Goal: Task Accomplishment & Management: Complete application form

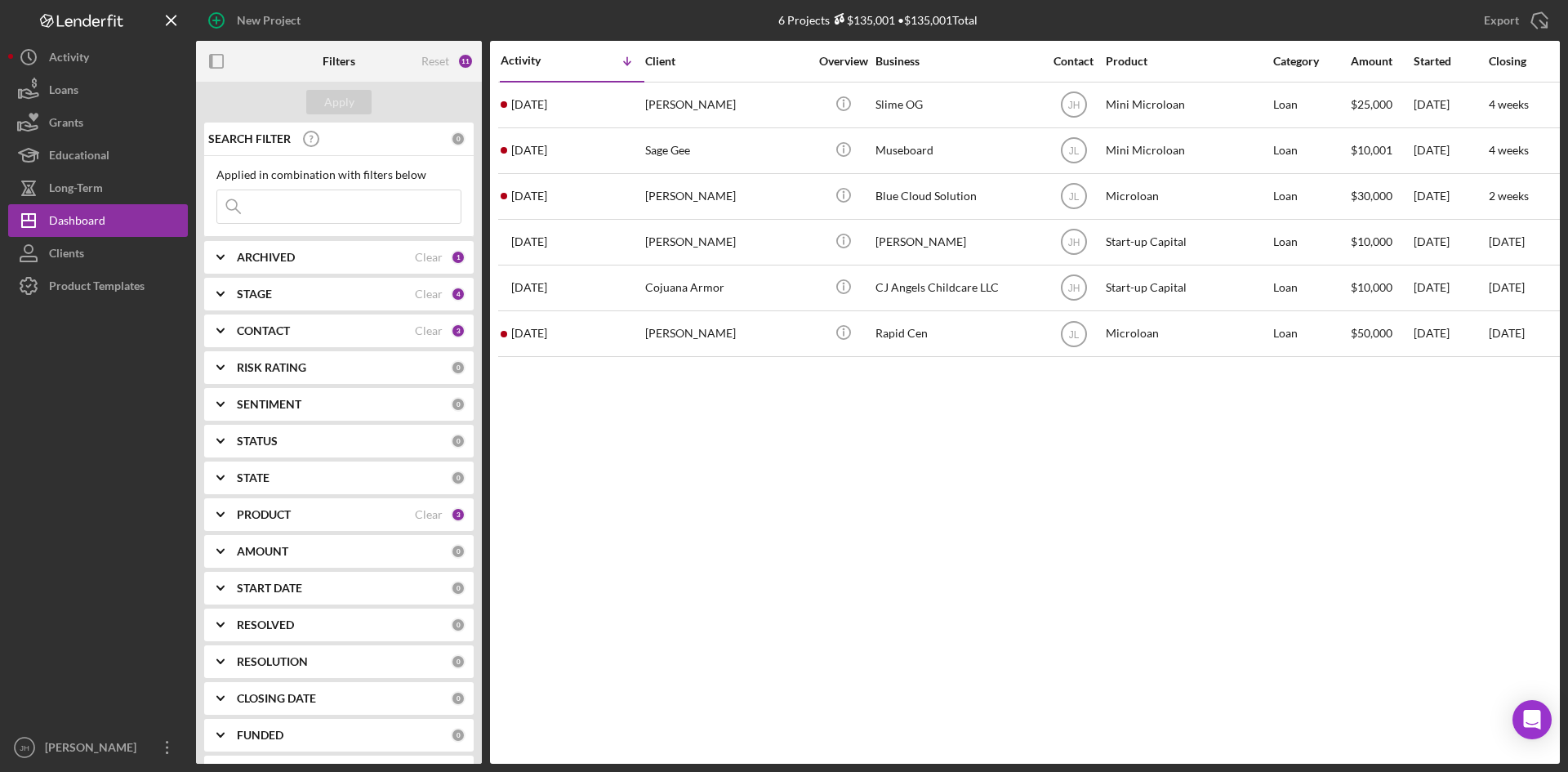
click at [260, 513] on b "PRODUCT" at bounding box center [264, 514] width 54 height 13
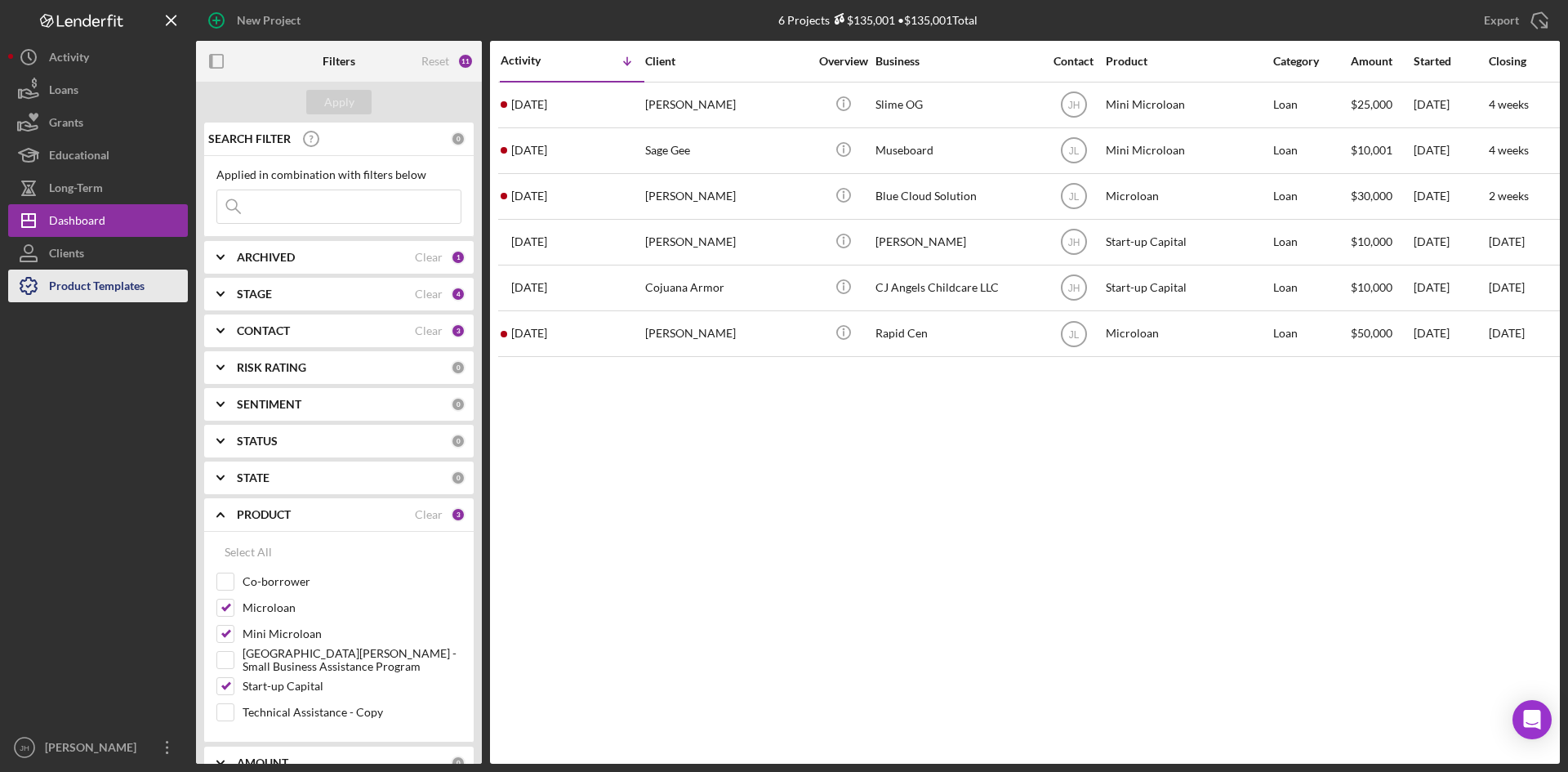
click at [111, 289] on div "Product Templates" at bounding box center [96, 288] width 95 height 37
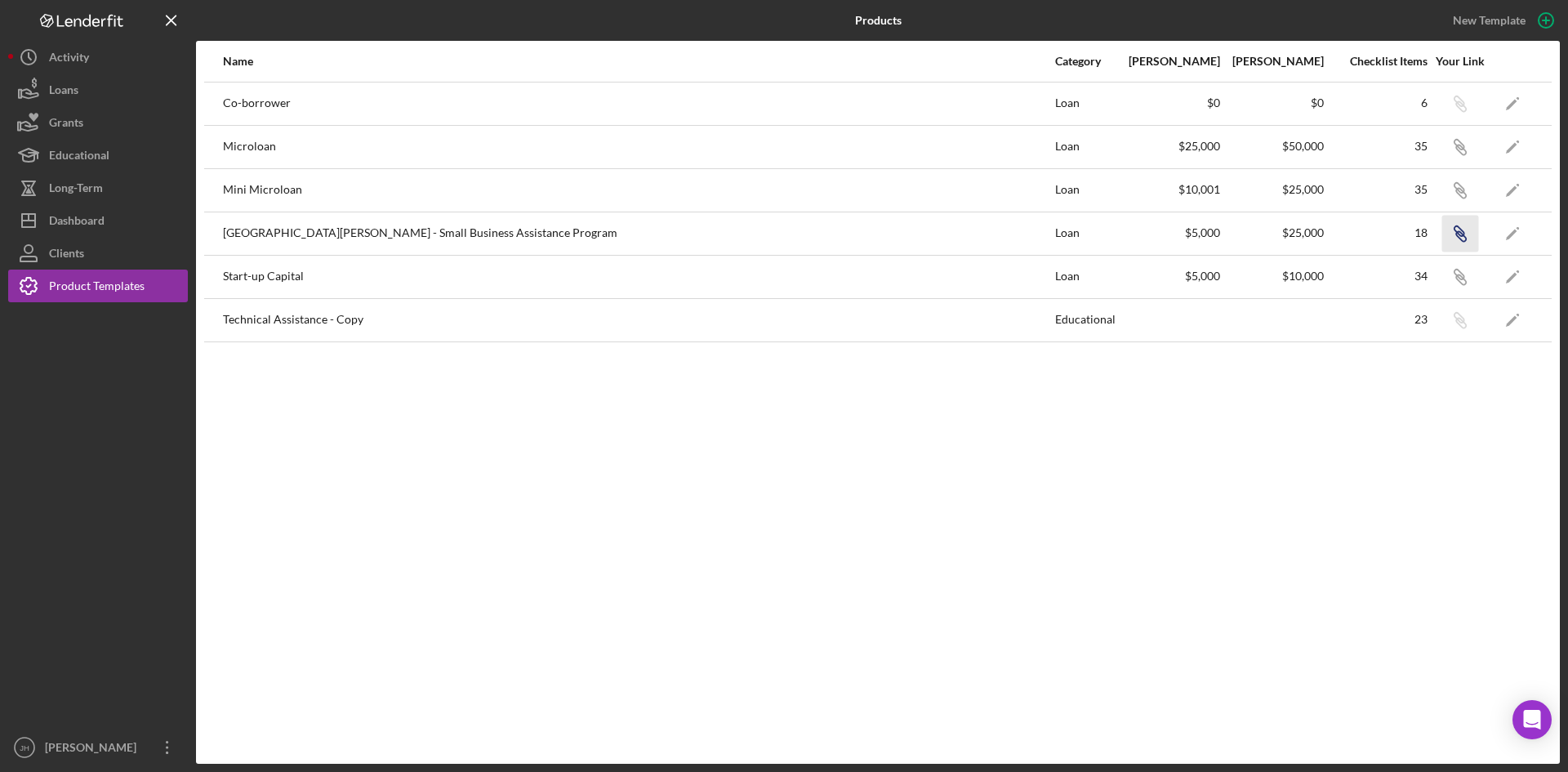
click at [1455, 234] on icon "Icon/Link" at bounding box center [1460, 233] width 37 height 37
click at [77, 226] on div "Dashboard" at bounding box center [77, 223] width 56 height 37
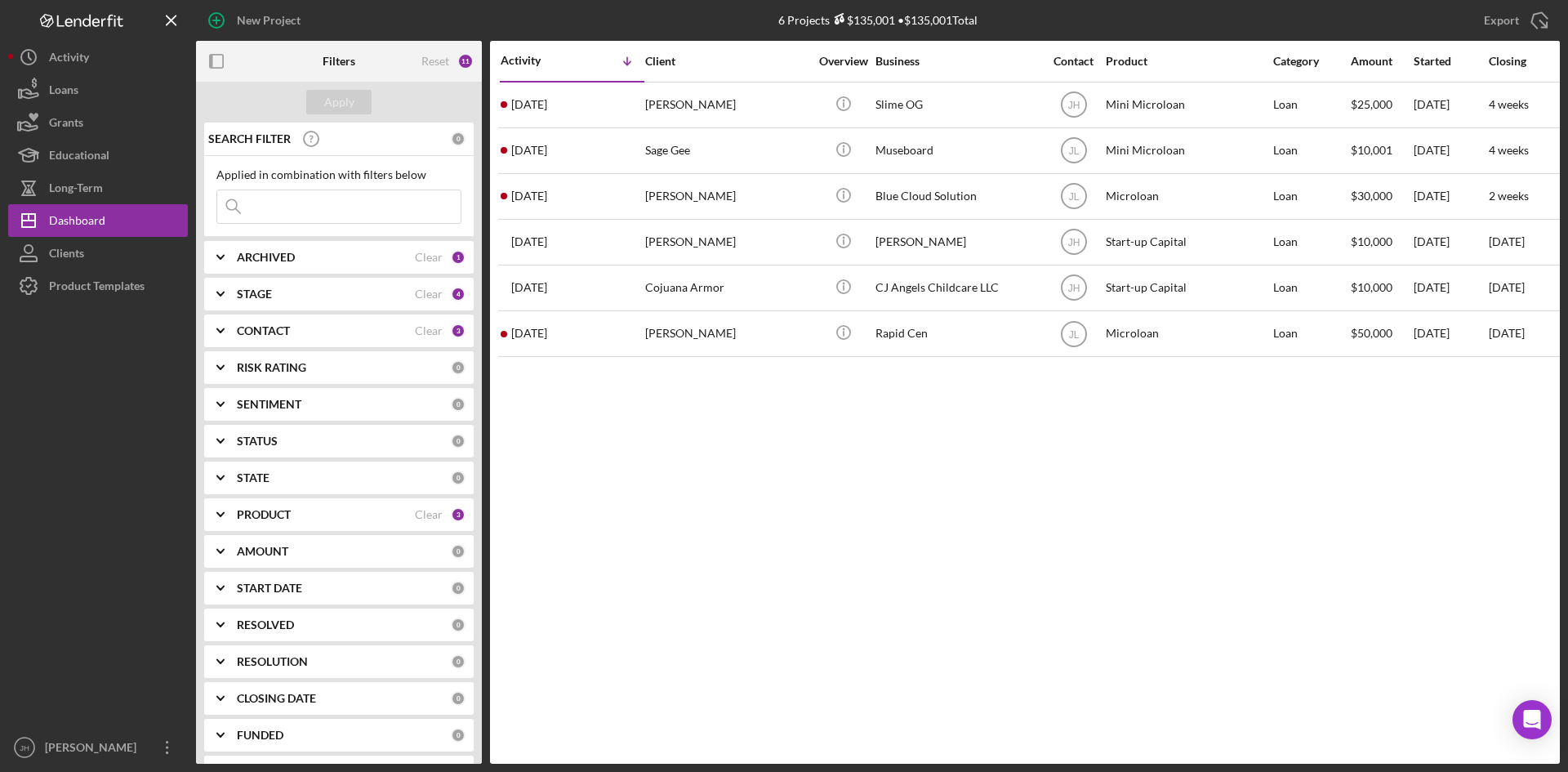
click at [292, 504] on div "PRODUCT Clear 3" at bounding box center [351, 514] width 229 height 32
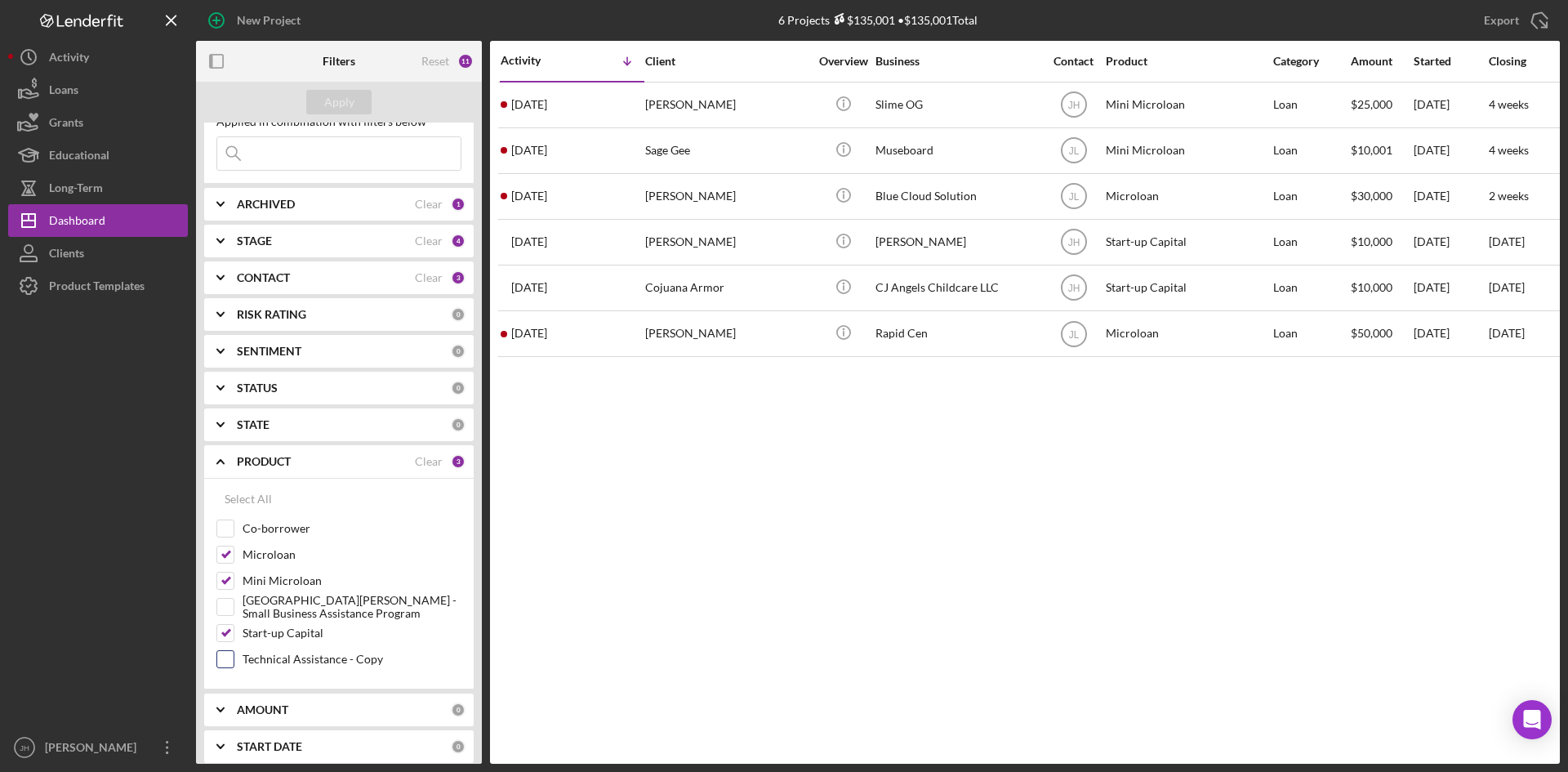
scroll to position [81, 0]
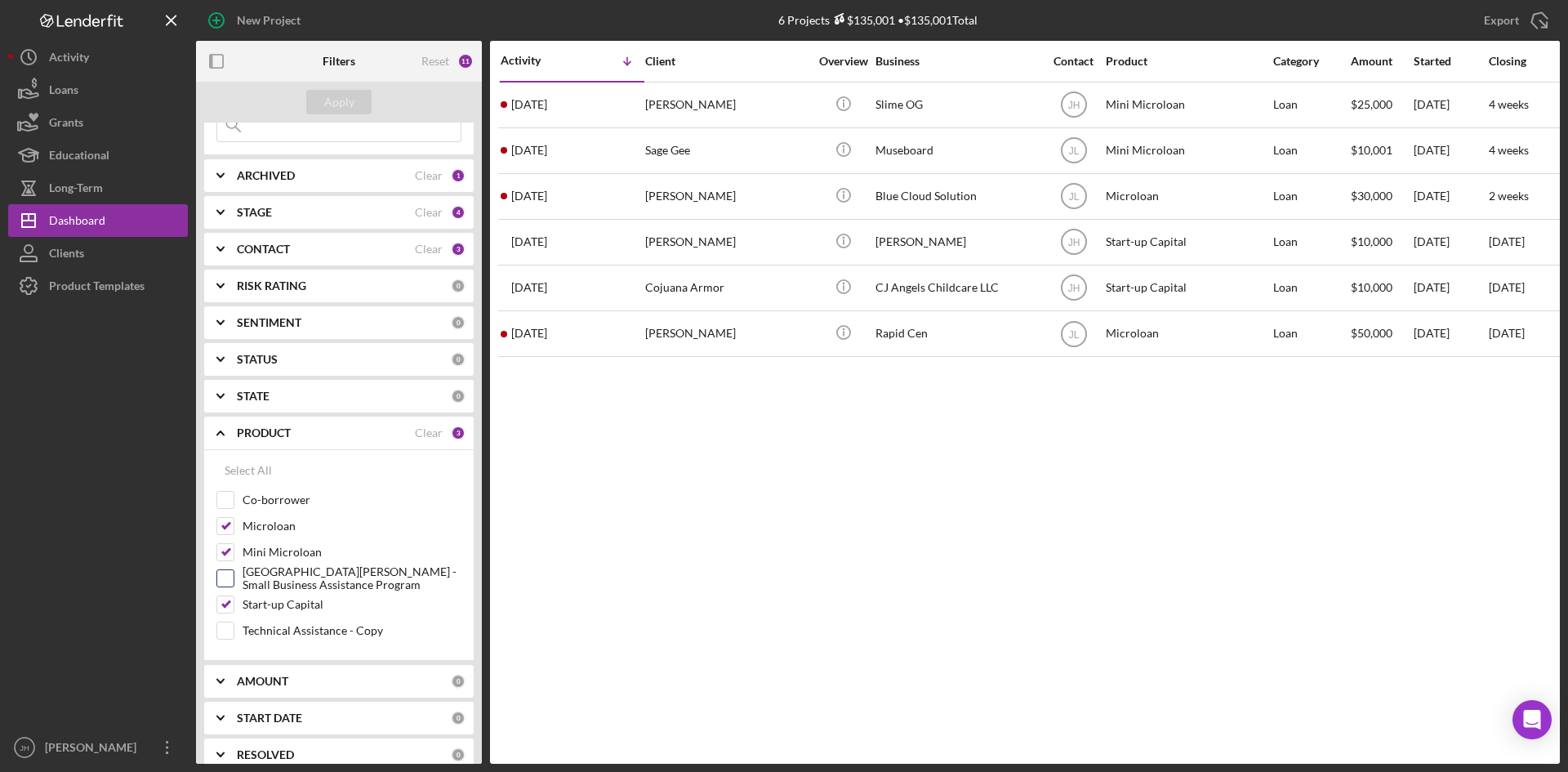
drag, startPoint x: 253, startPoint y: 608, endPoint x: 262, endPoint y: 581, distance: 28.5
click at [253, 609] on label "Start-up Capital" at bounding box center [351, 604] width 219 height 17
click at [233, 609] on input "Start-up Capital" at bounding box center [225, 604] width 17 height 17
checkbox input "false"
click at [284, 553] on label "Mini Microloan" at bounding box center [351, 552] width 219 height 17
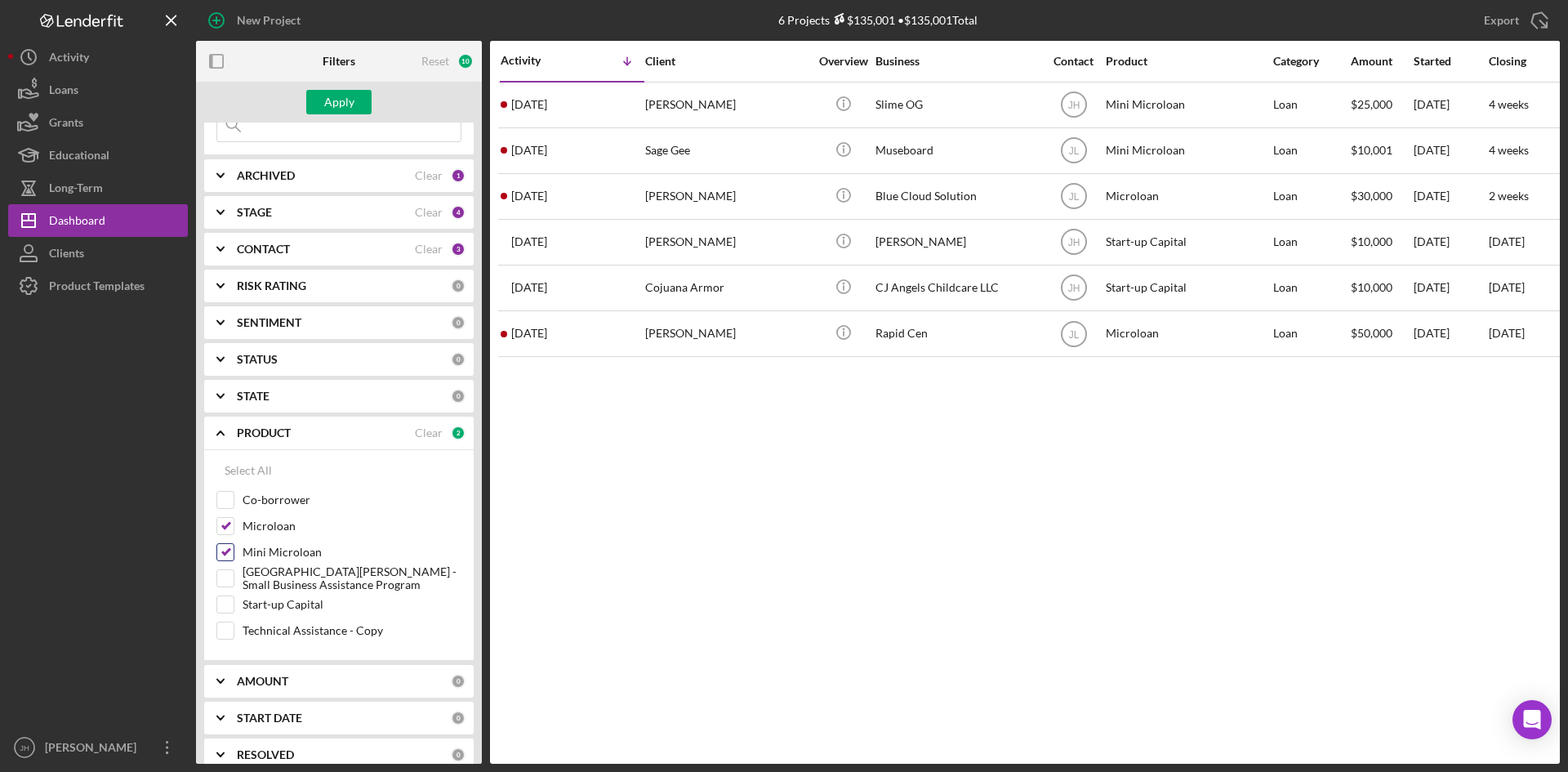
click at [233, 553] on input "Mini Microloan" at bounding box center [225, 552] width 17 height 17
checkbox input "false"
click at [274, 581] on label "[GEOGRAPHIC_DATA][PERSON_NAME] - Small Business Assistance Program" at bounding box center [351, 578] width 219 height 17
click at [233, 581] on input "[GEOGRAPHIC_DATA][PERSON_NAME] - Small Business Assistance Program" at bounding box center [225, 578] width 17 height 17
checkbox input "true"
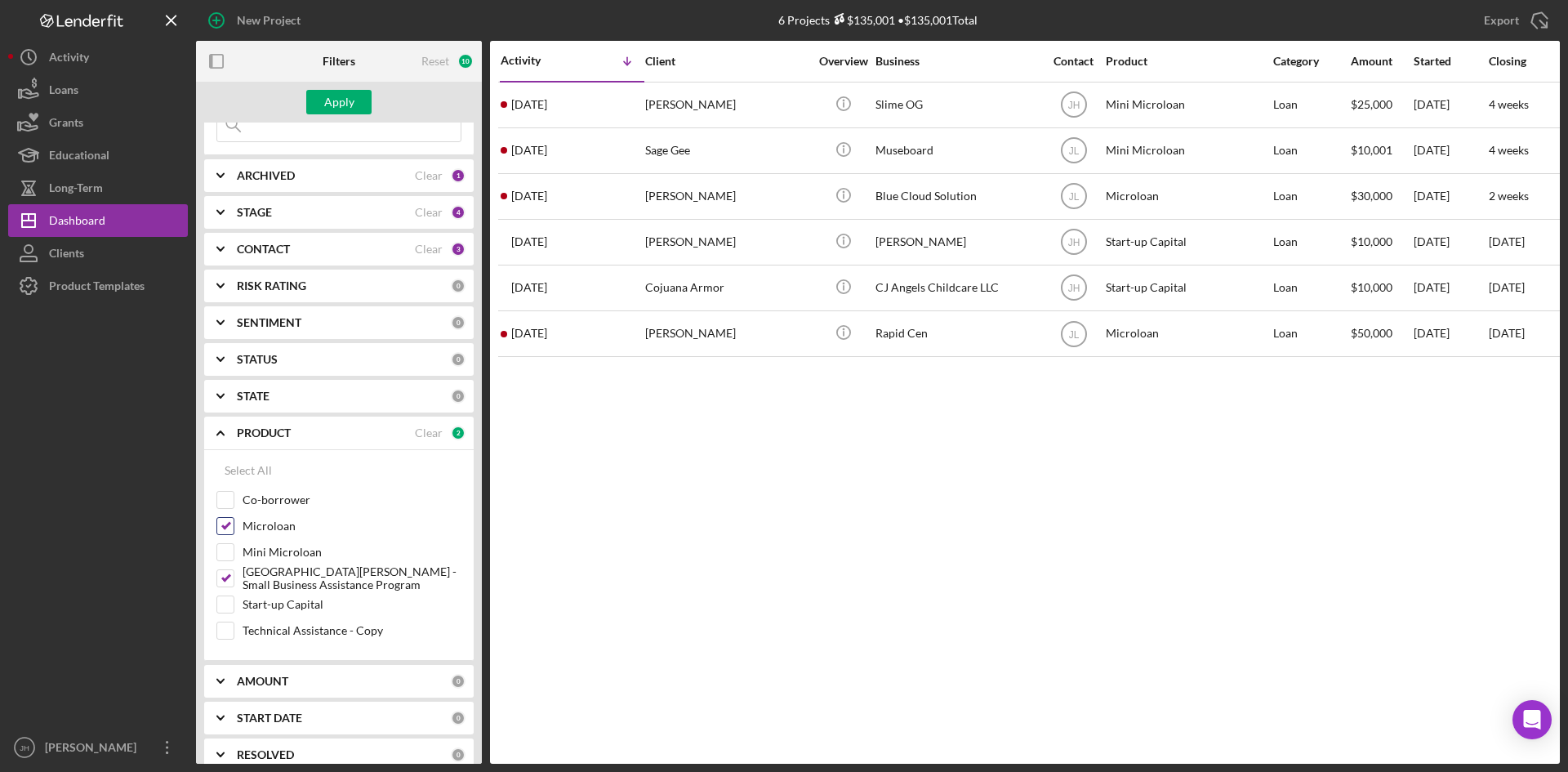
click at [279, 525] on label "Microloan" at bounding box center [351, 525] width 219 height 17
click at [233, 525] on input "Microloan" at bounding box center [225, 525] width 17 height 17
checkbox input "false"
click at [335, 93] on div "Apply" at bounding box center [339, 102] width 31 height 24
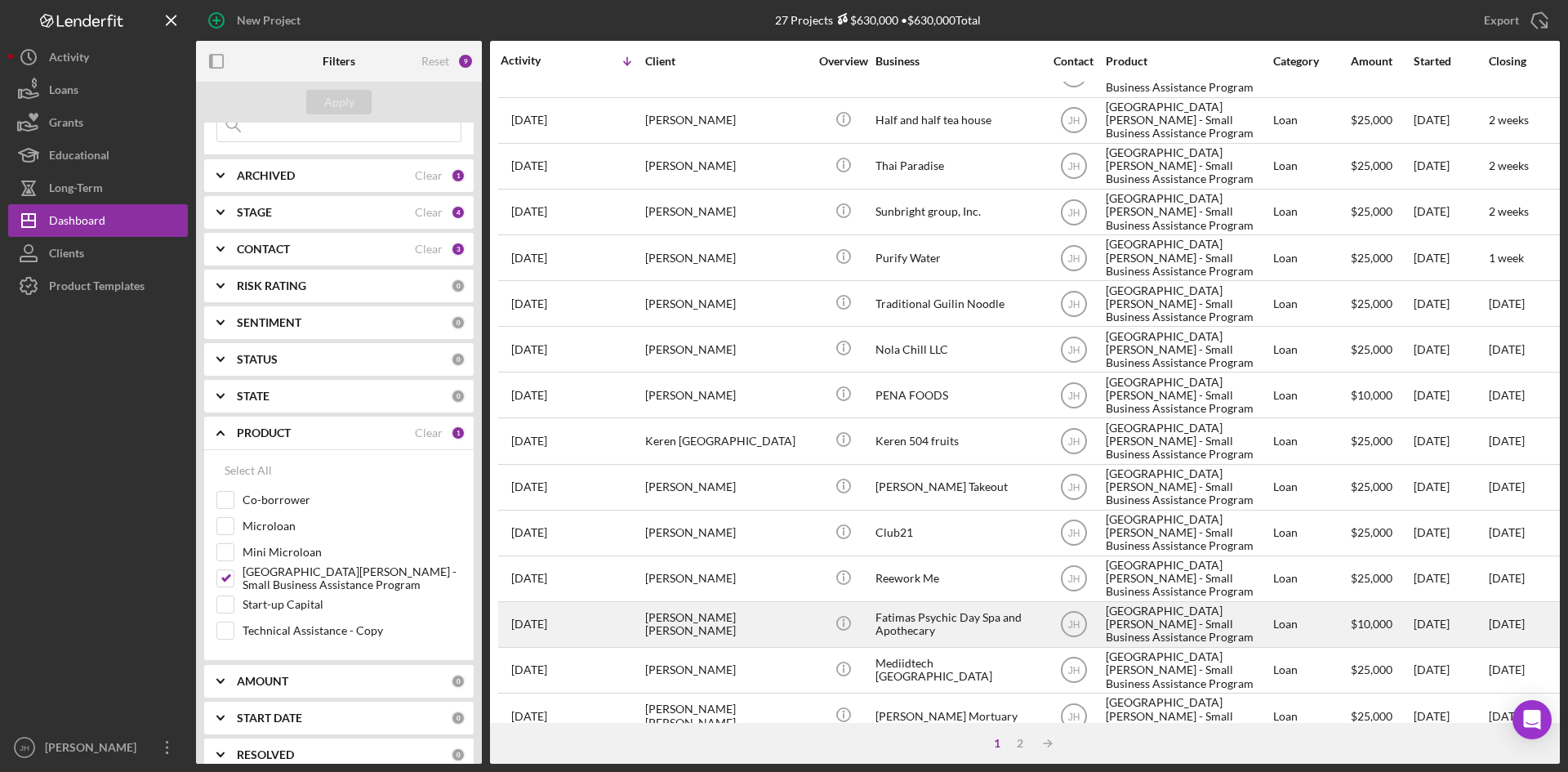
scroll to position [0, 0]
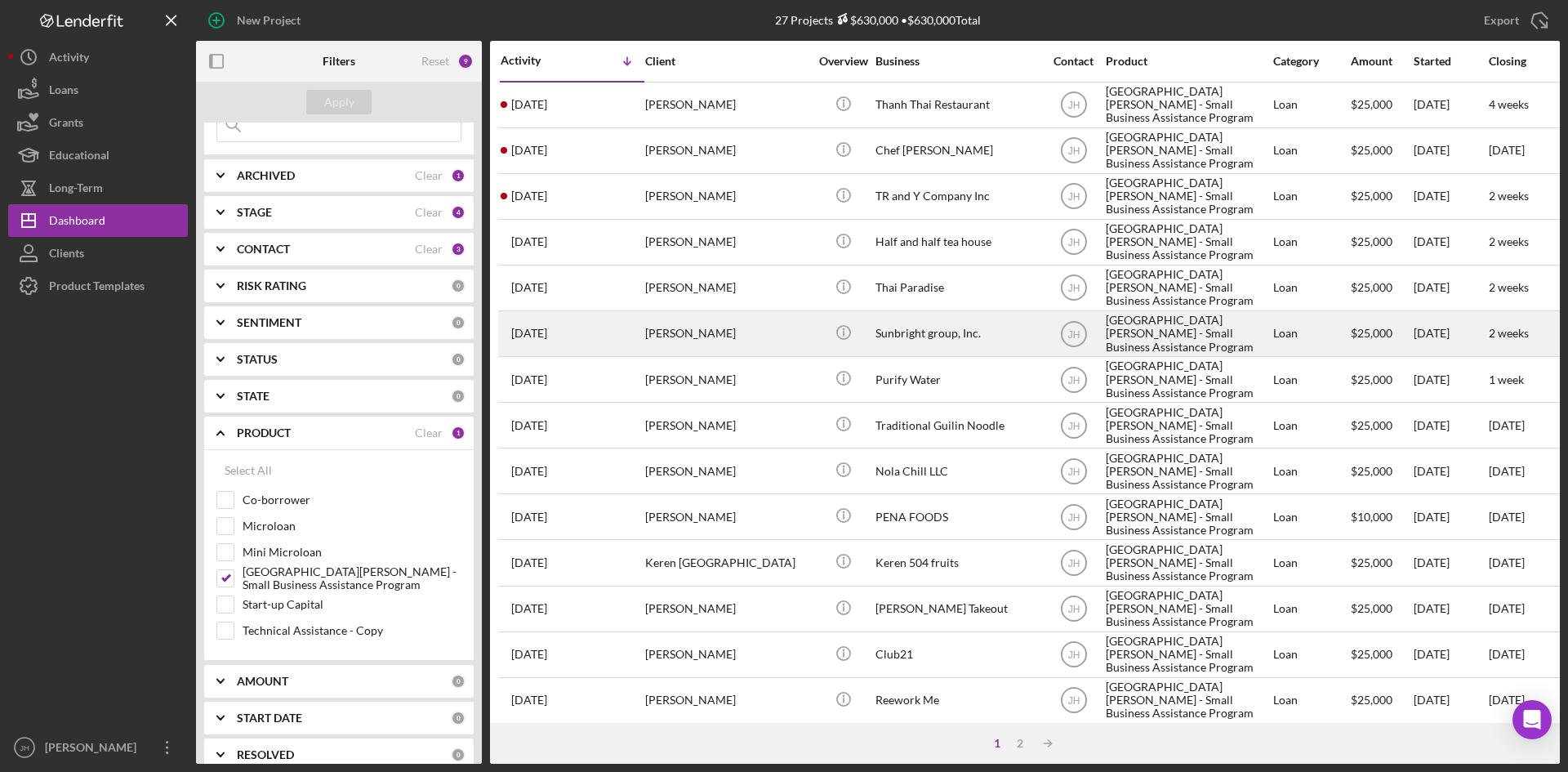
click at [935, 340] on div "Sunbright group, Inc." at bounding box center [957, 334] width 163 height 44
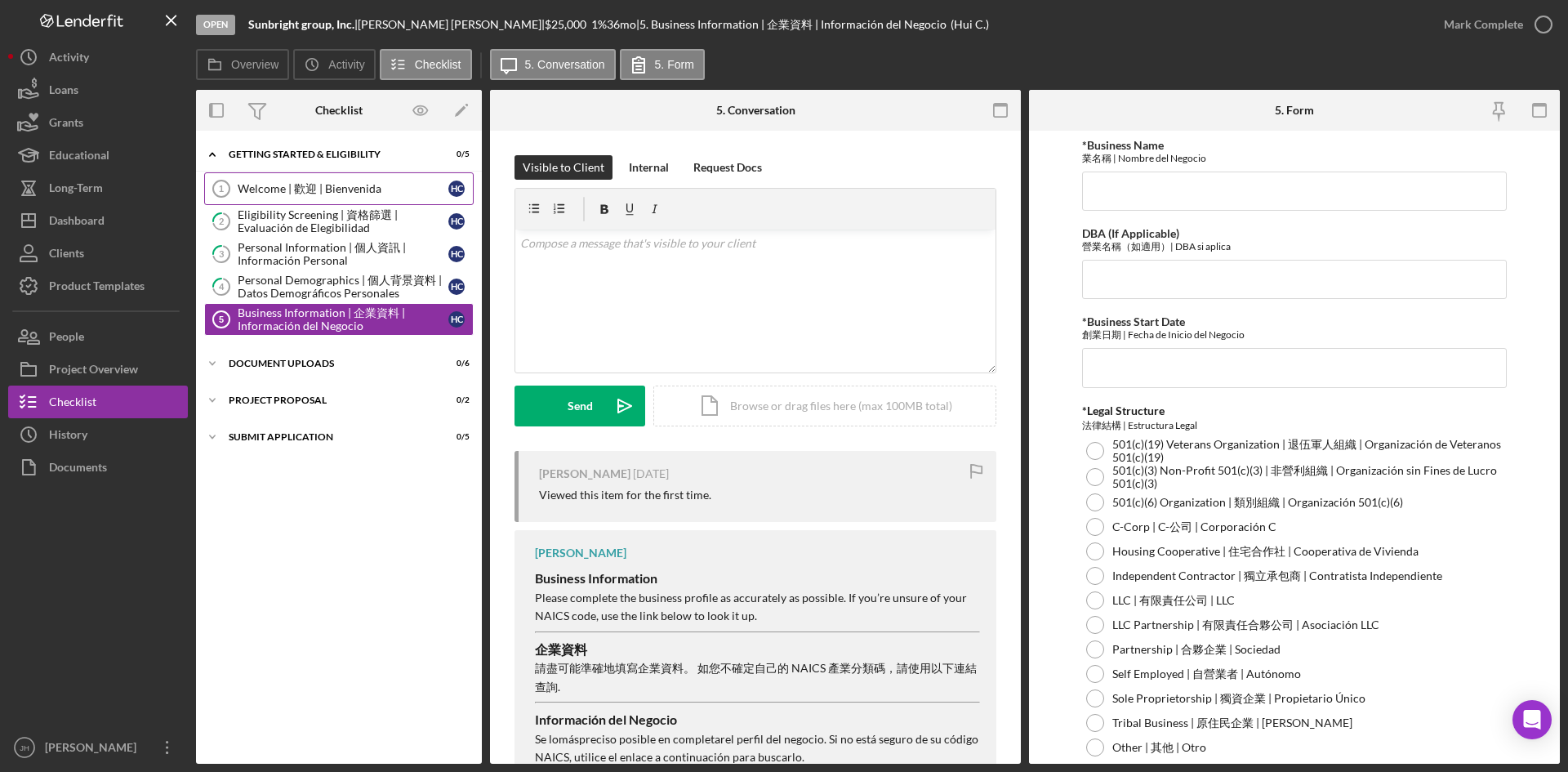
click at [377, 188] on div "Welcome | 歡迎 | Bienvenida" at bounding box center [343, 188] width 211 height 13
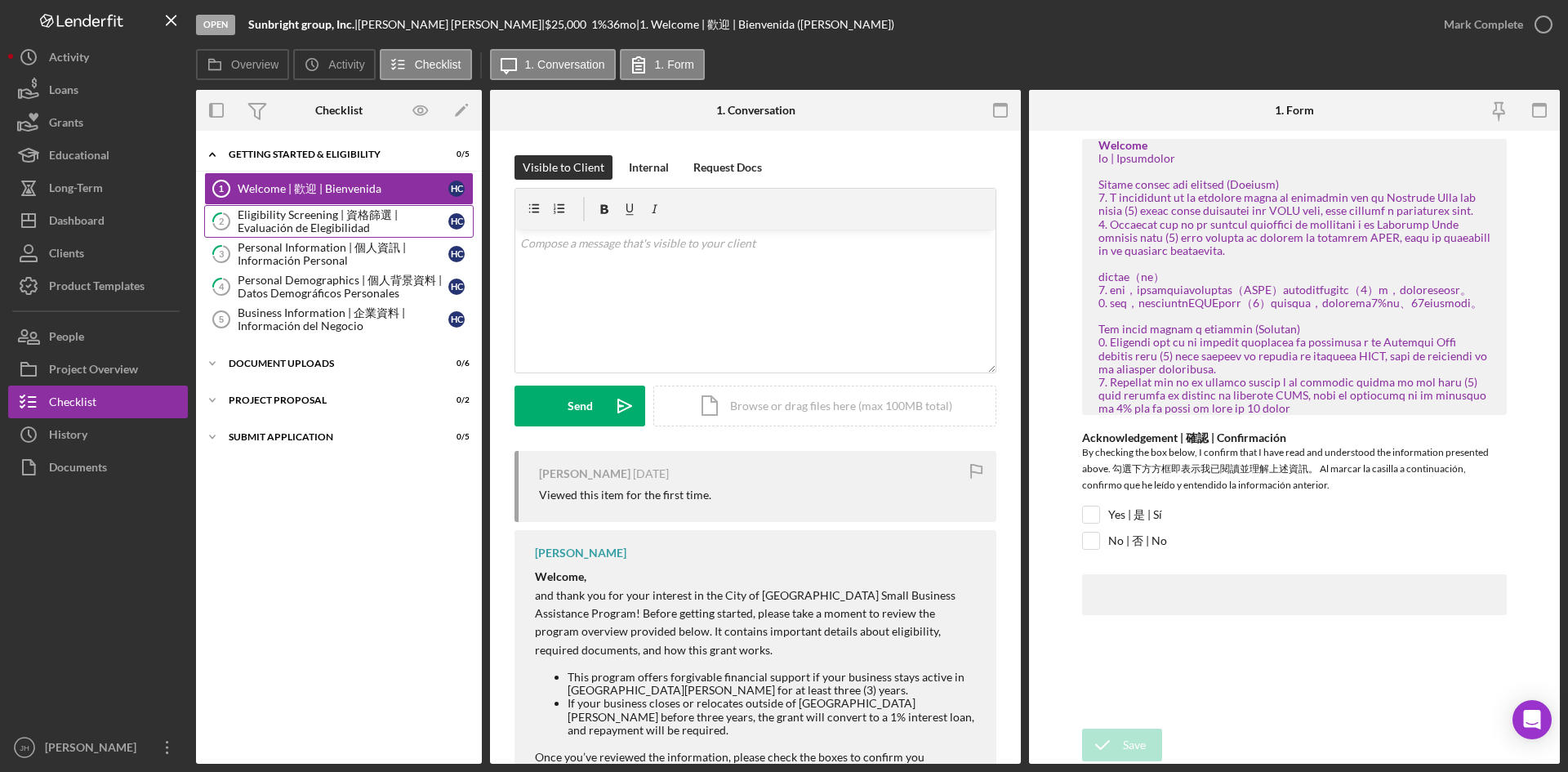
click at [369, 217] on div "Eligibility Screening | 資格篩選 | Evaluación de Elegibilidad" at bounding box center [343, 221] width 211 height 26
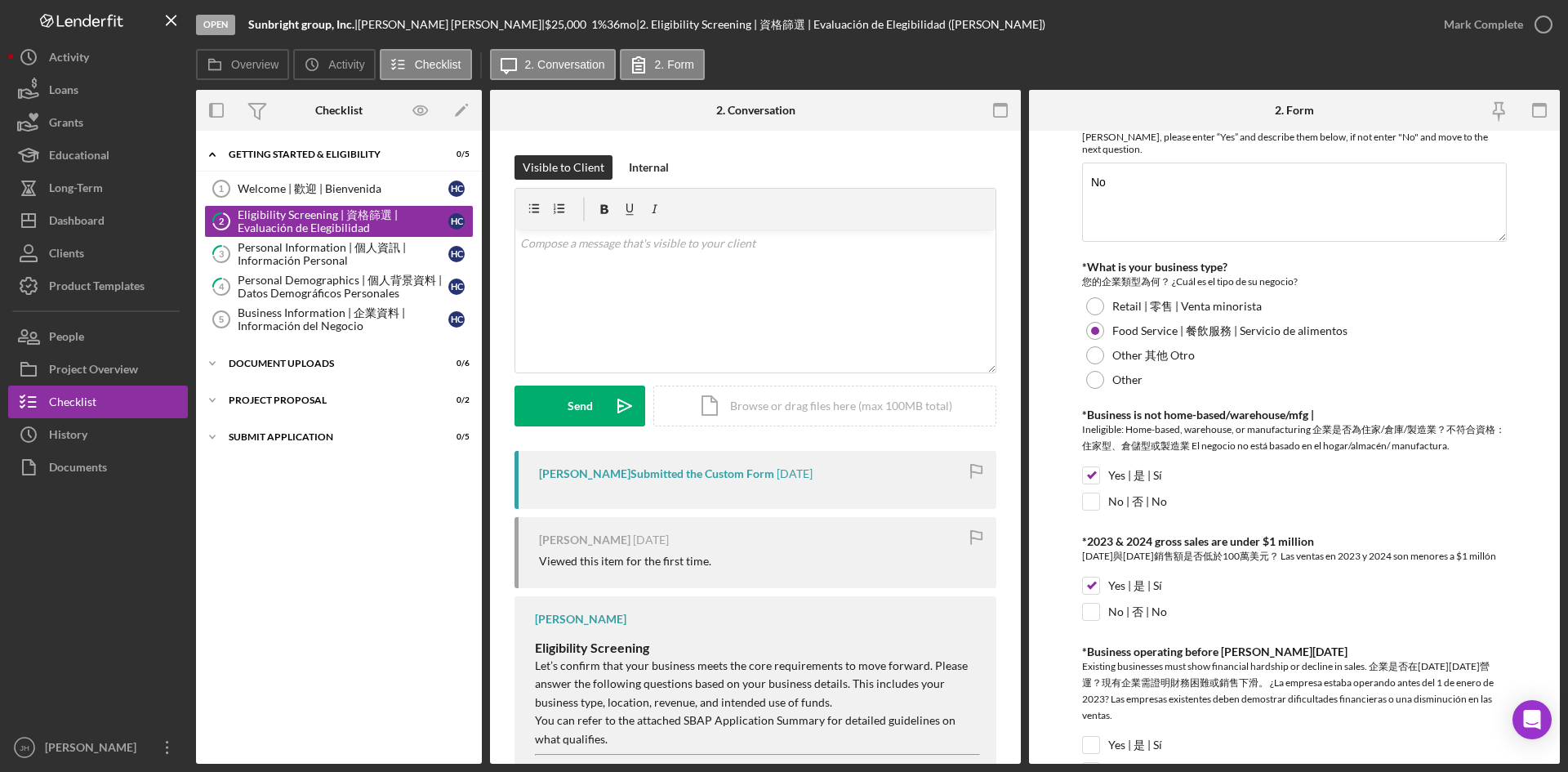
scroll to position [408, 0]
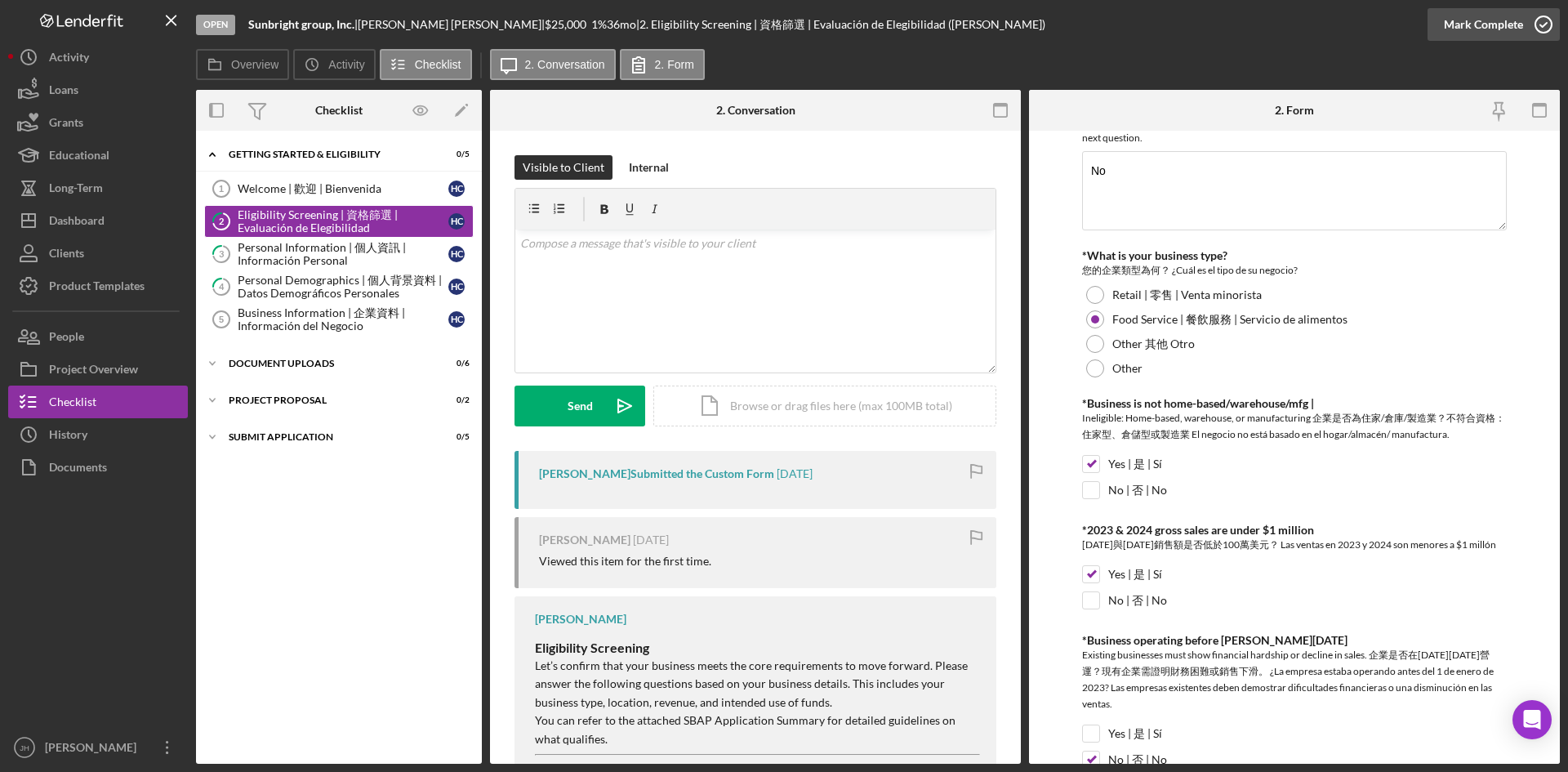
click at [1518, 31] on div "Mark Complete" at bounding box center [1483, 24] width 80 height 32
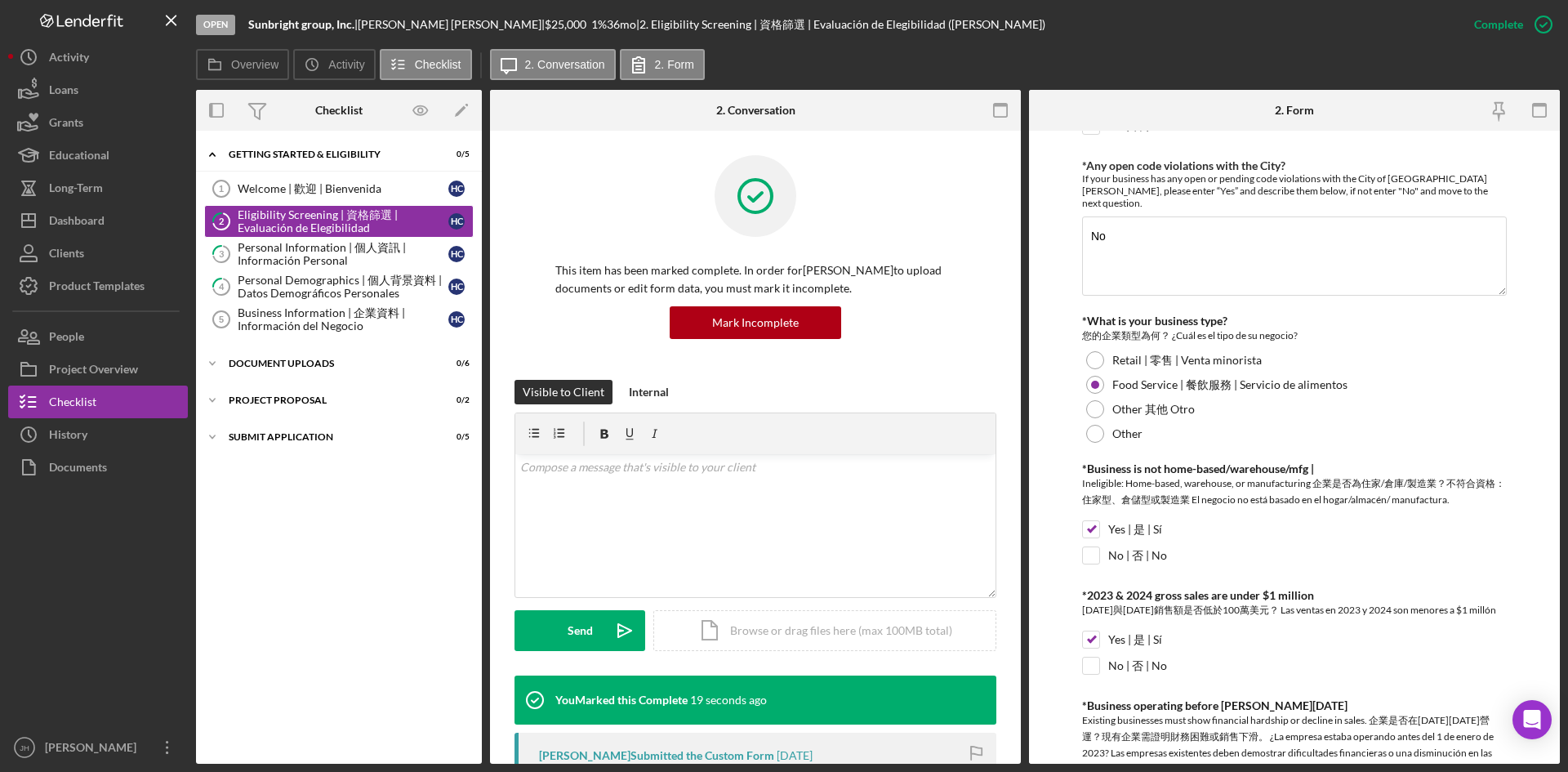
scroll to position [474, 0]
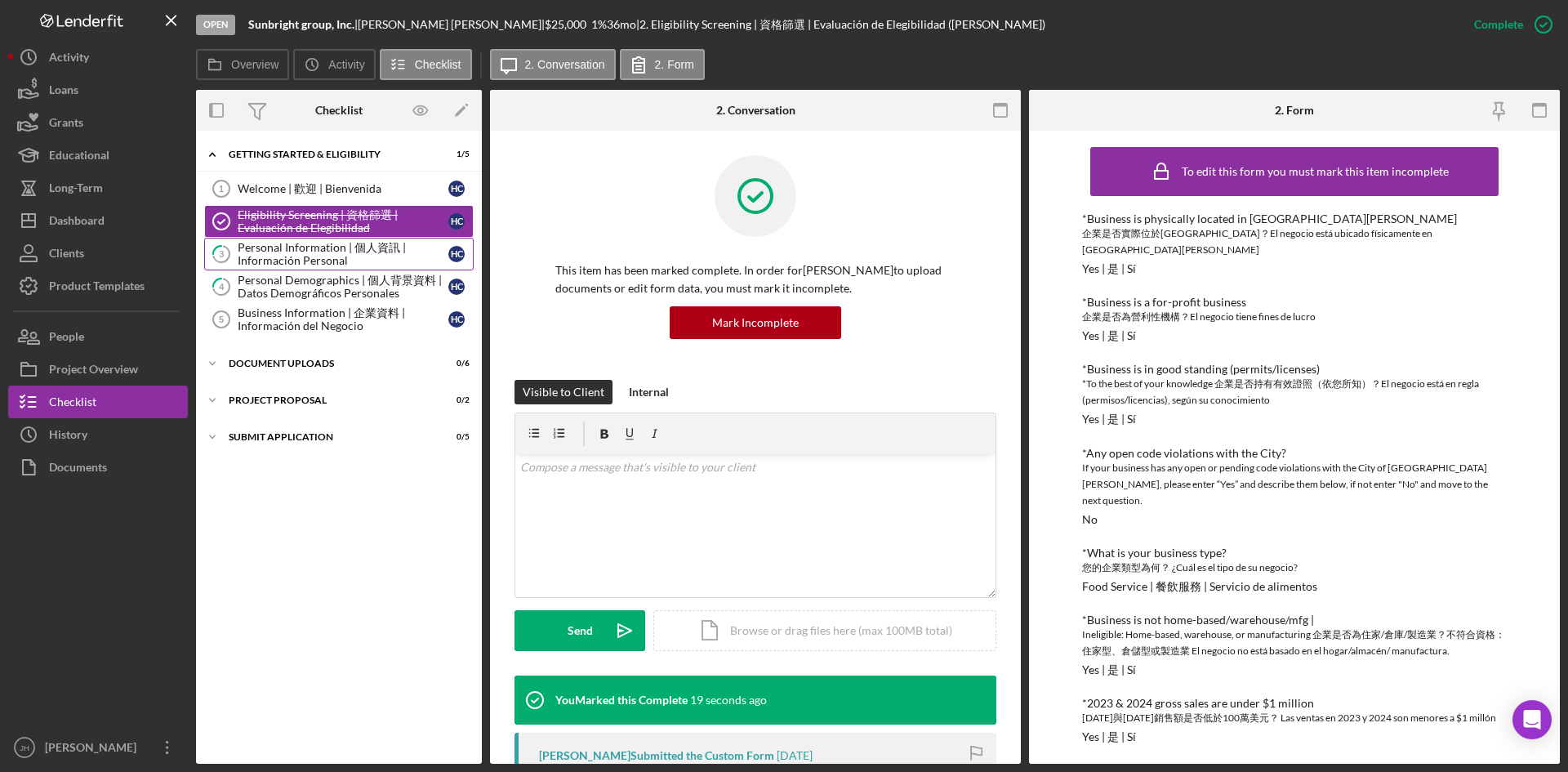
click at [353, 258] on div "Personal Information | 個人資訊 | Información Personal" at bounding box center [343, 254] width 211 height 26
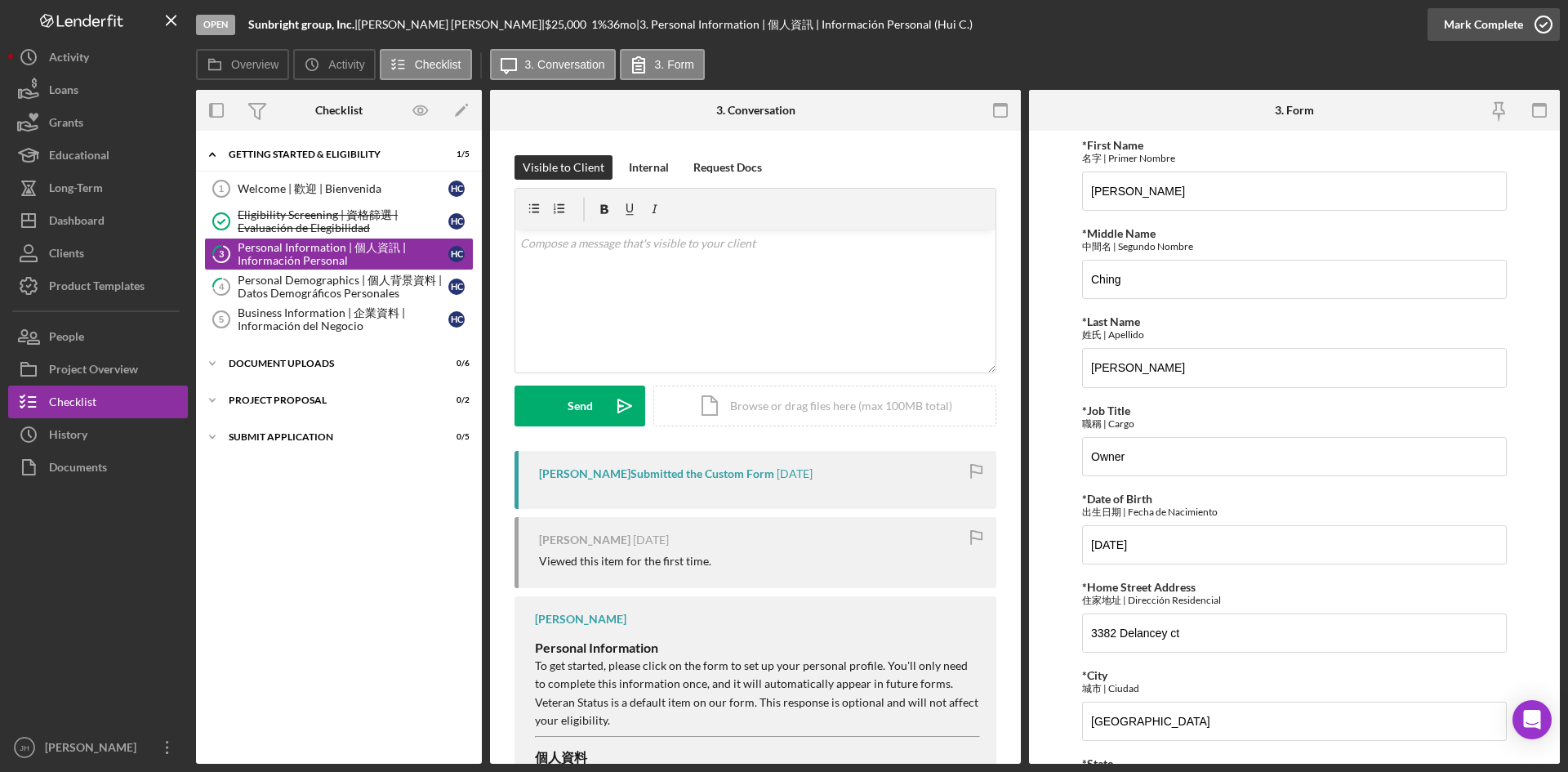
click at [1552, 23] on icon "button" at bounding box center [1543, 24] width 41 height 41
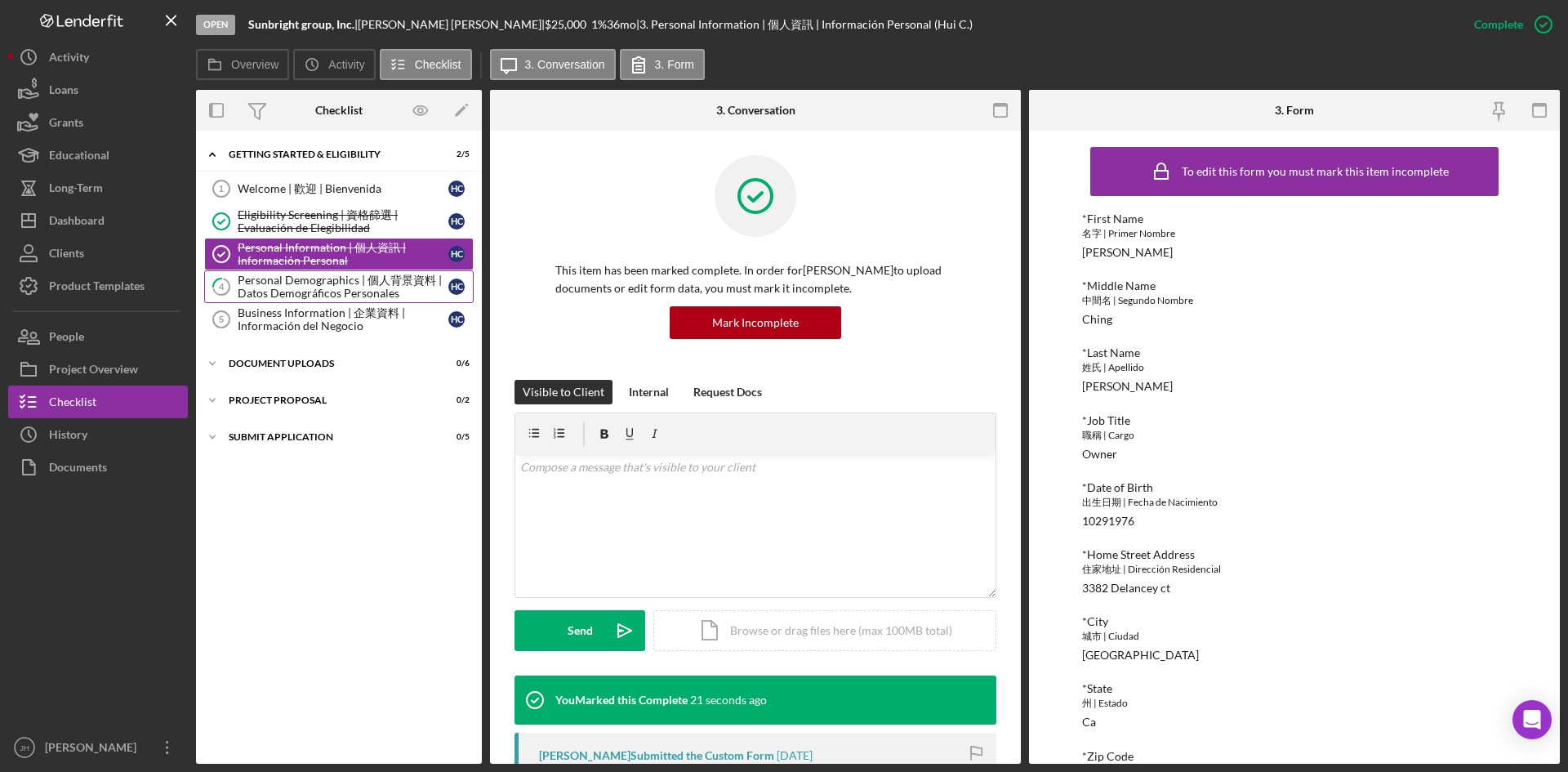
click at [357, 272] on link "4 Personal Demographics | 個人背景資料 | Datos Demográficos Personales H C" at bounding box center [339, 286] width 269 height 32
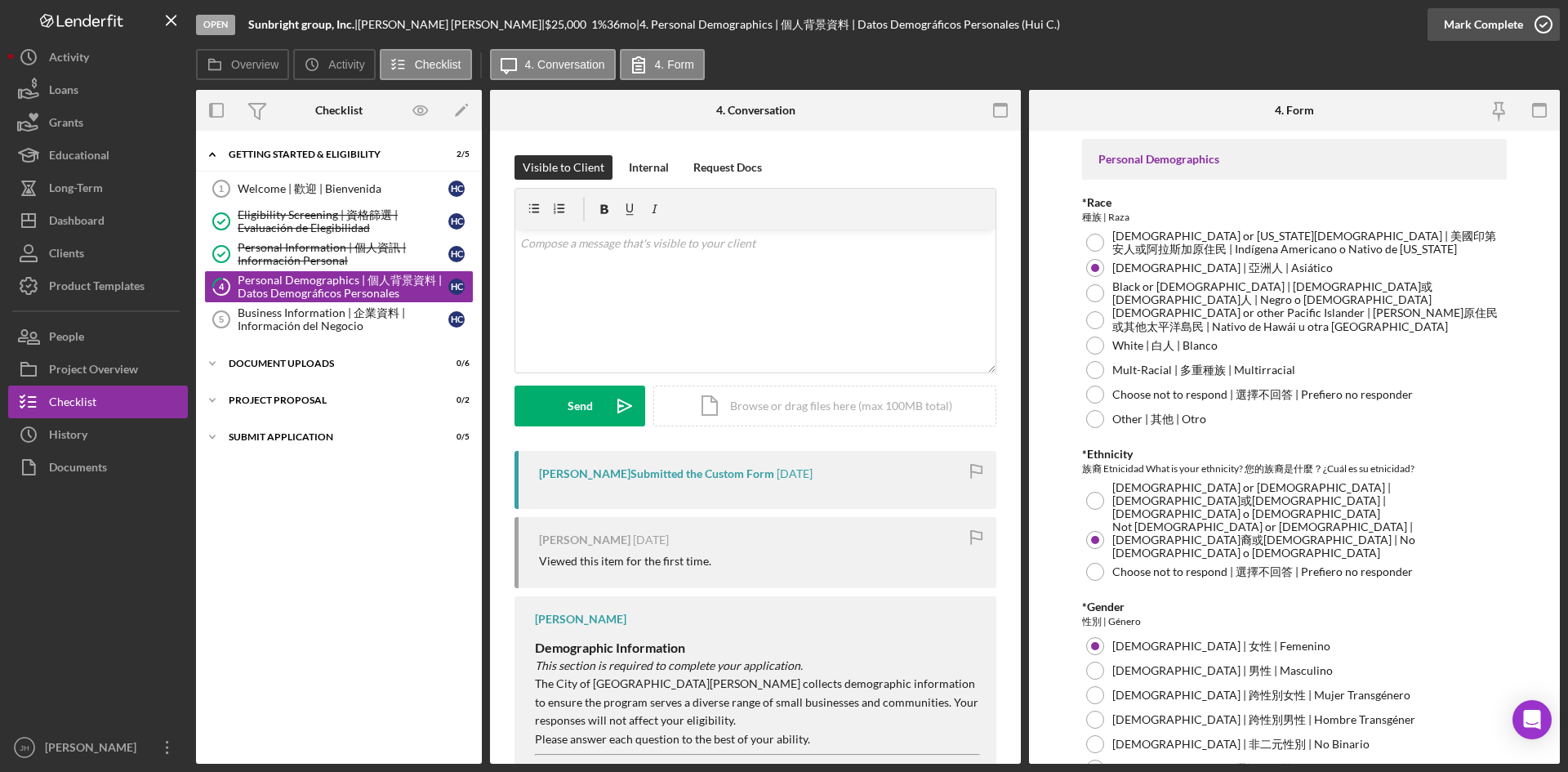
click at [1496, 24] on div "Mark Complete" at bounding box center [1483, 24] width 80 height 32
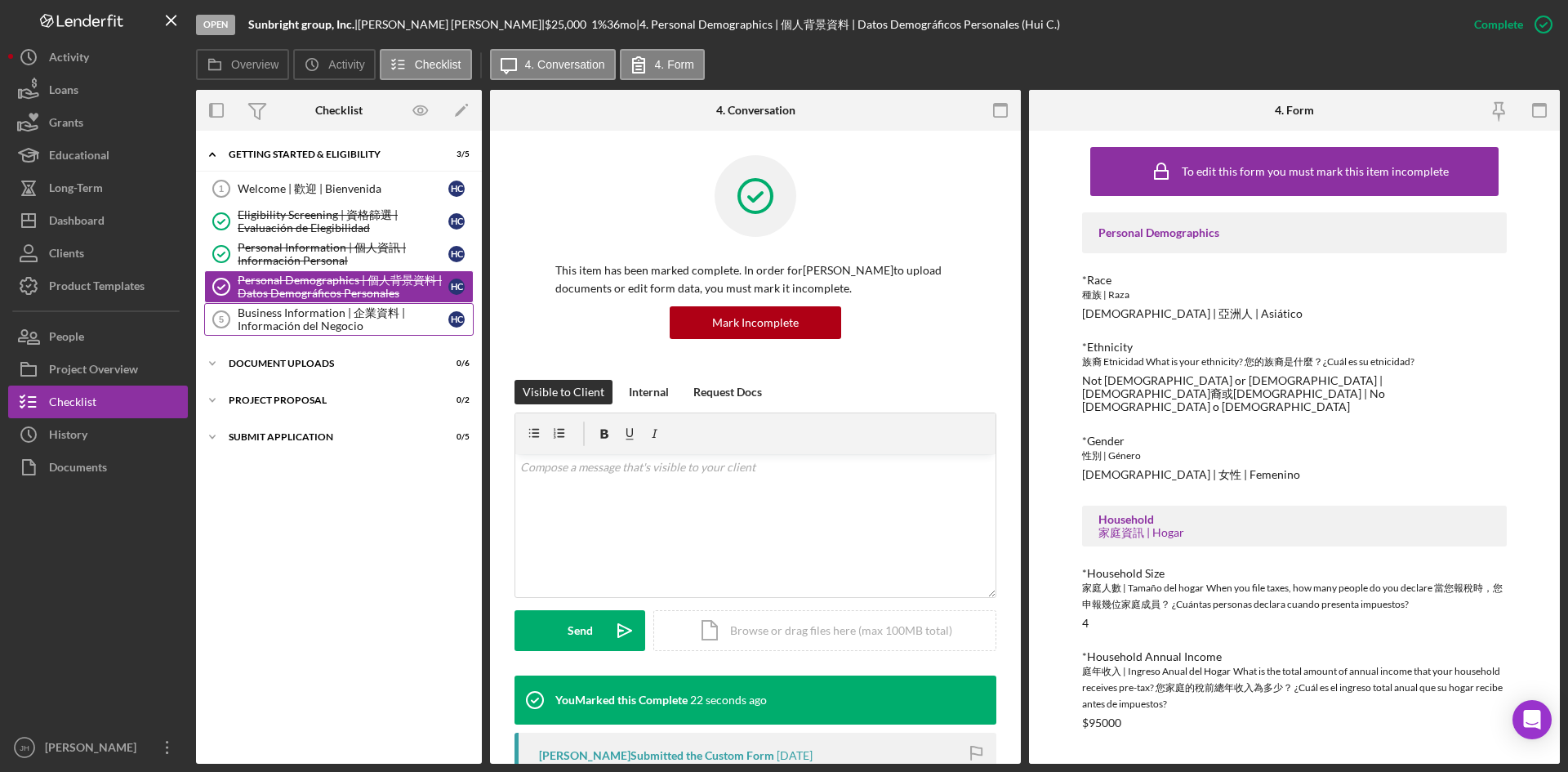
click at [335, 316] on div "Business Information | 企業資料 | Información del Negocio" at bounding box center [343, 319] width 211 height 26
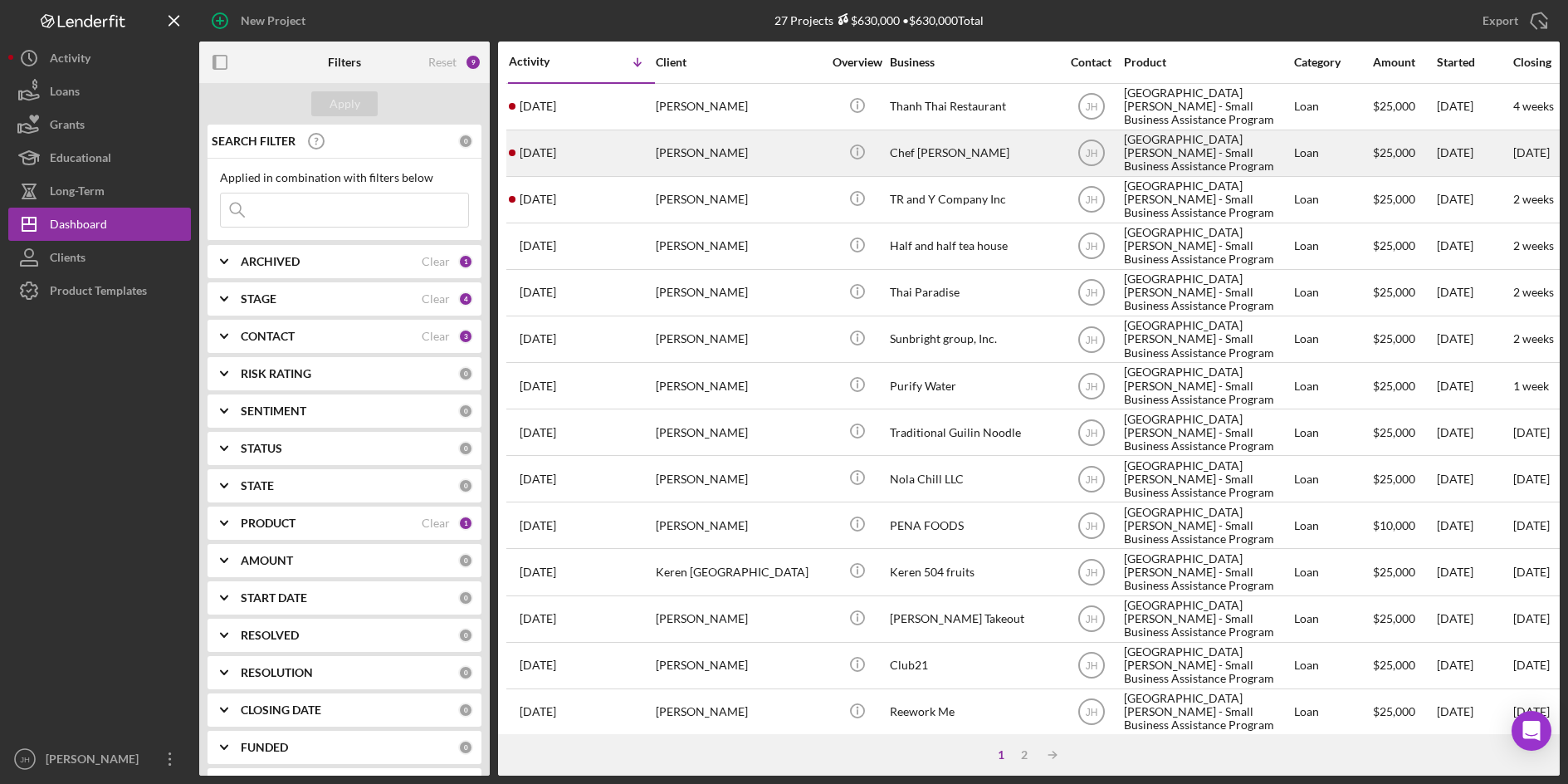
click at [722, 153] on div "[PERSON_NAME]" at bounding box center [738, 154] width 166 height 44
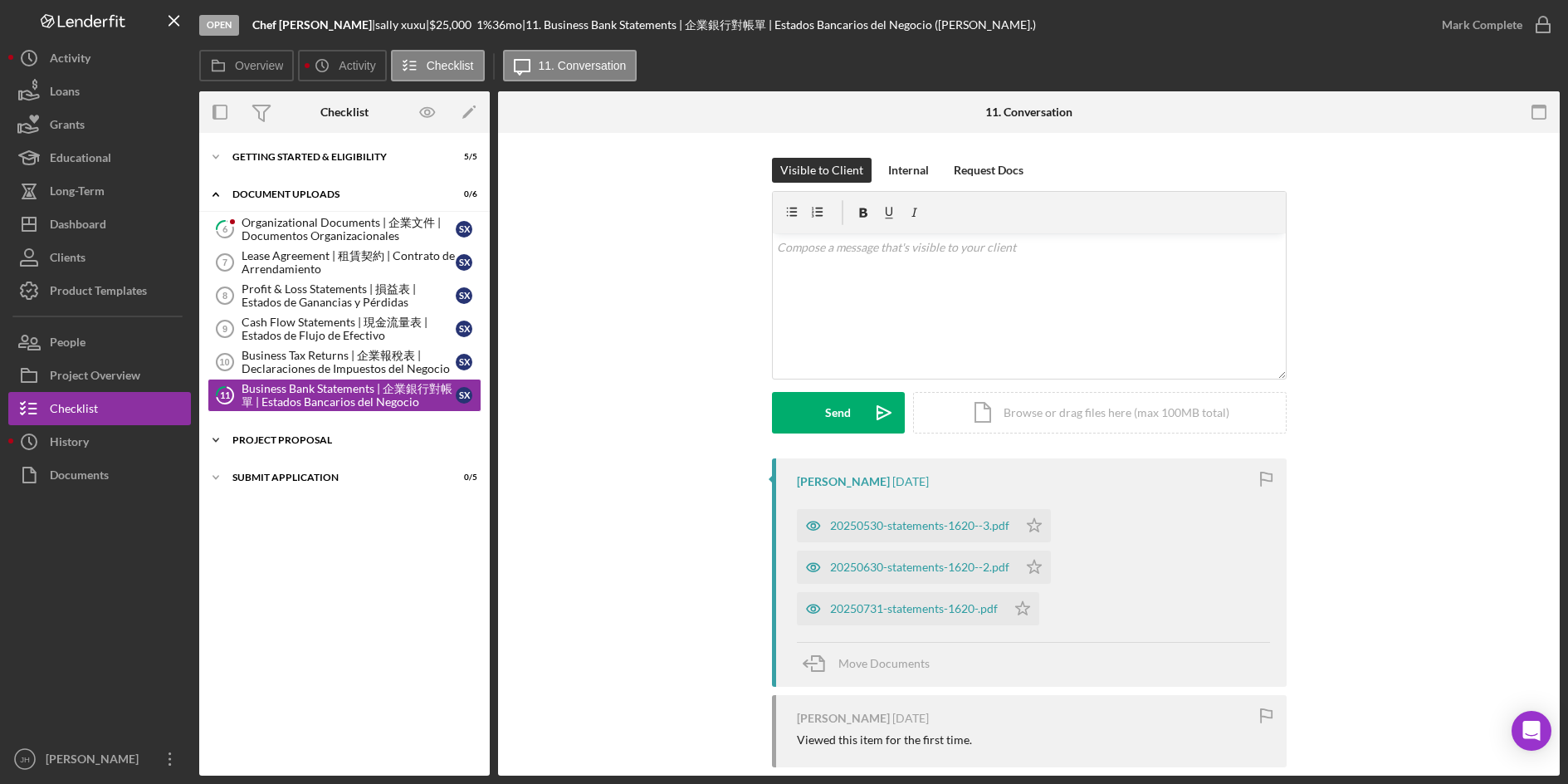
click at [370, 439] on div "Project Proposal" at bounding box center [351, 440] width 236 height 10
click at [320, 151] on div "Icon/Expander Getting Started & Eligibility 5 / 5" at bounding box center [344, 156] width 291 height 33
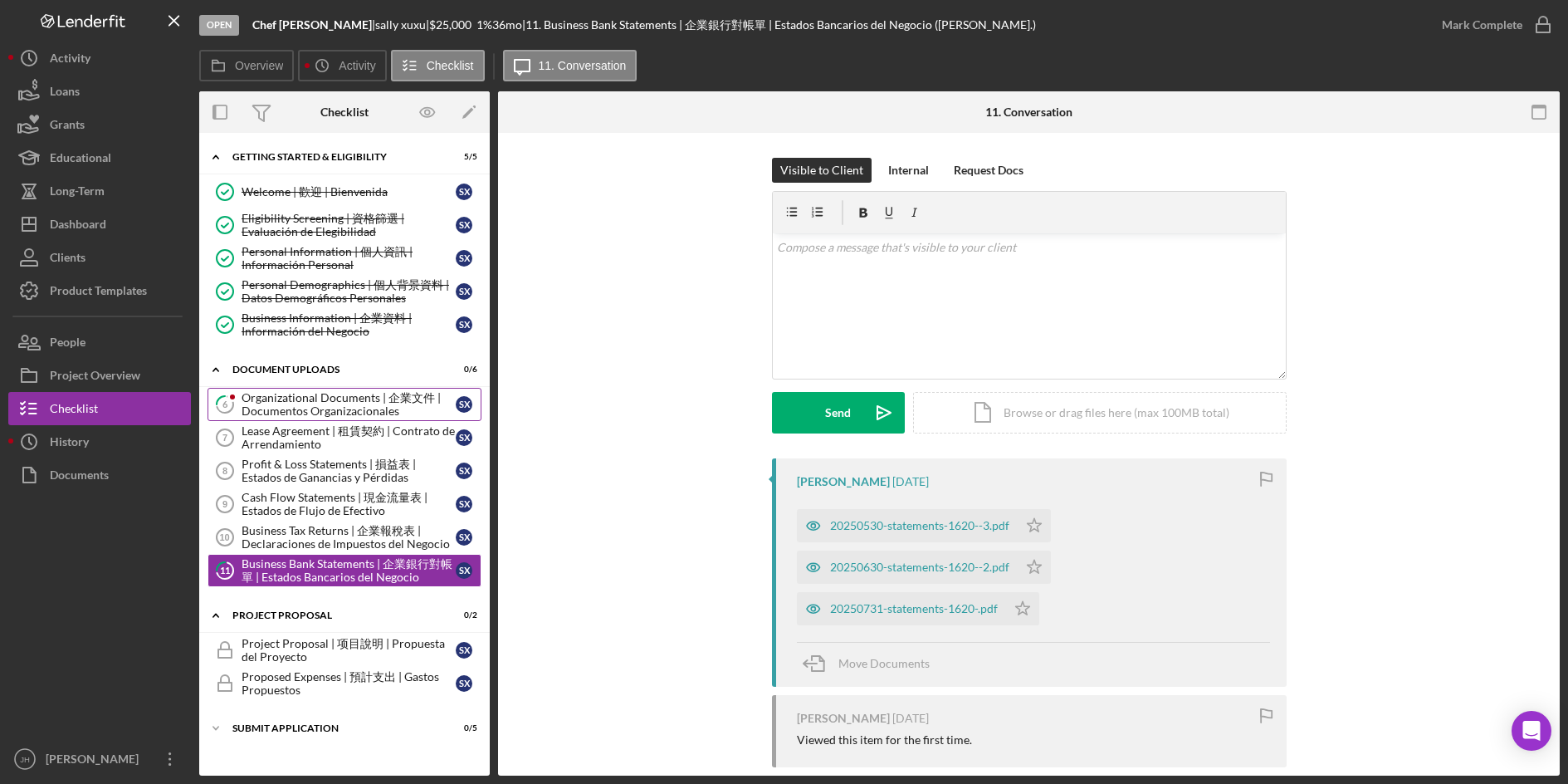
click at [323, 417] on div "Organizational Documents | 企業文件 | Documentos Organizacionales" at bounding box center [348, 404] width 214 height 27
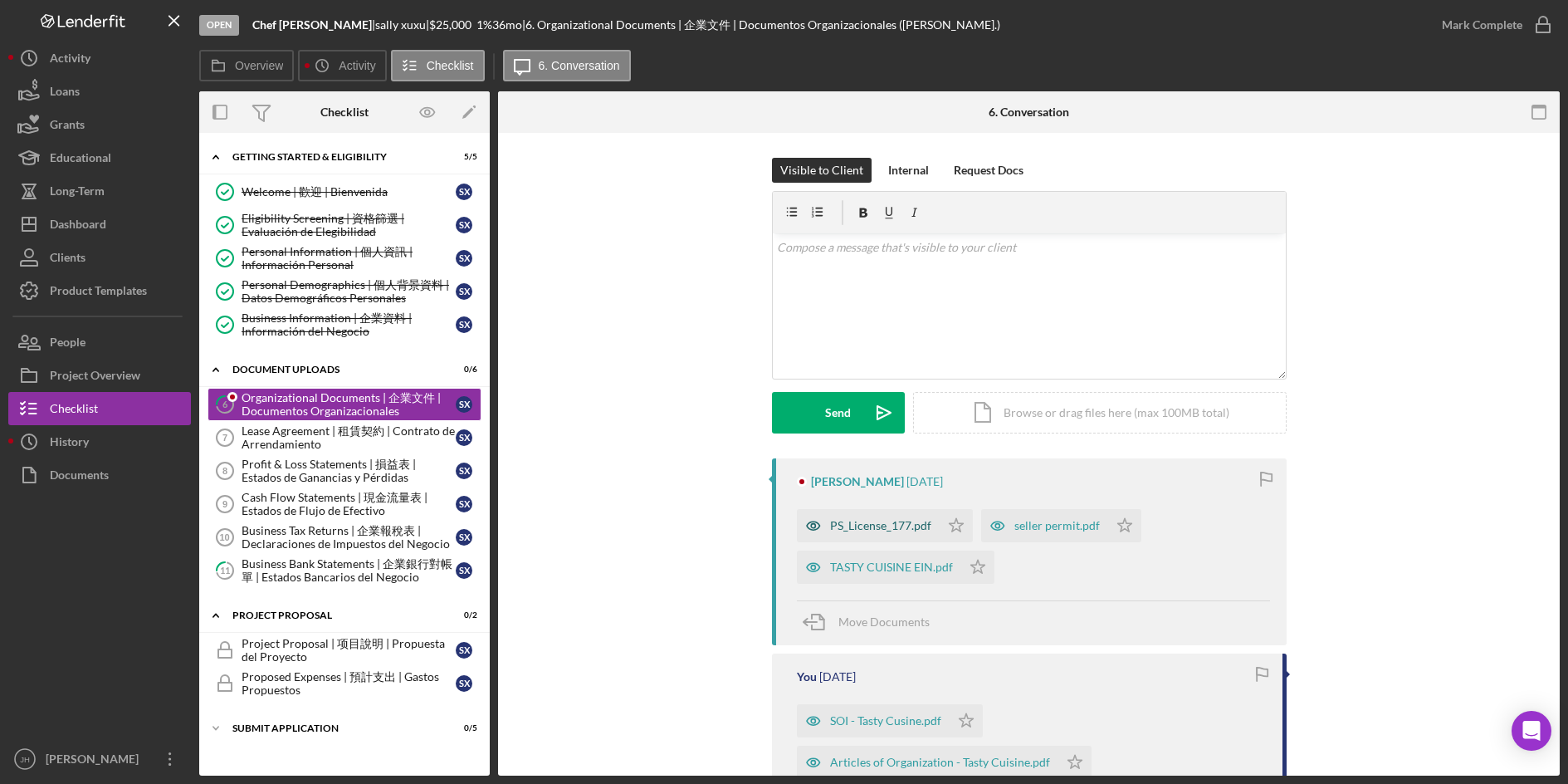
click at [921, 531] on div "PS_License_177.pdf" at bounding box center [880, 525] width 101 height 13
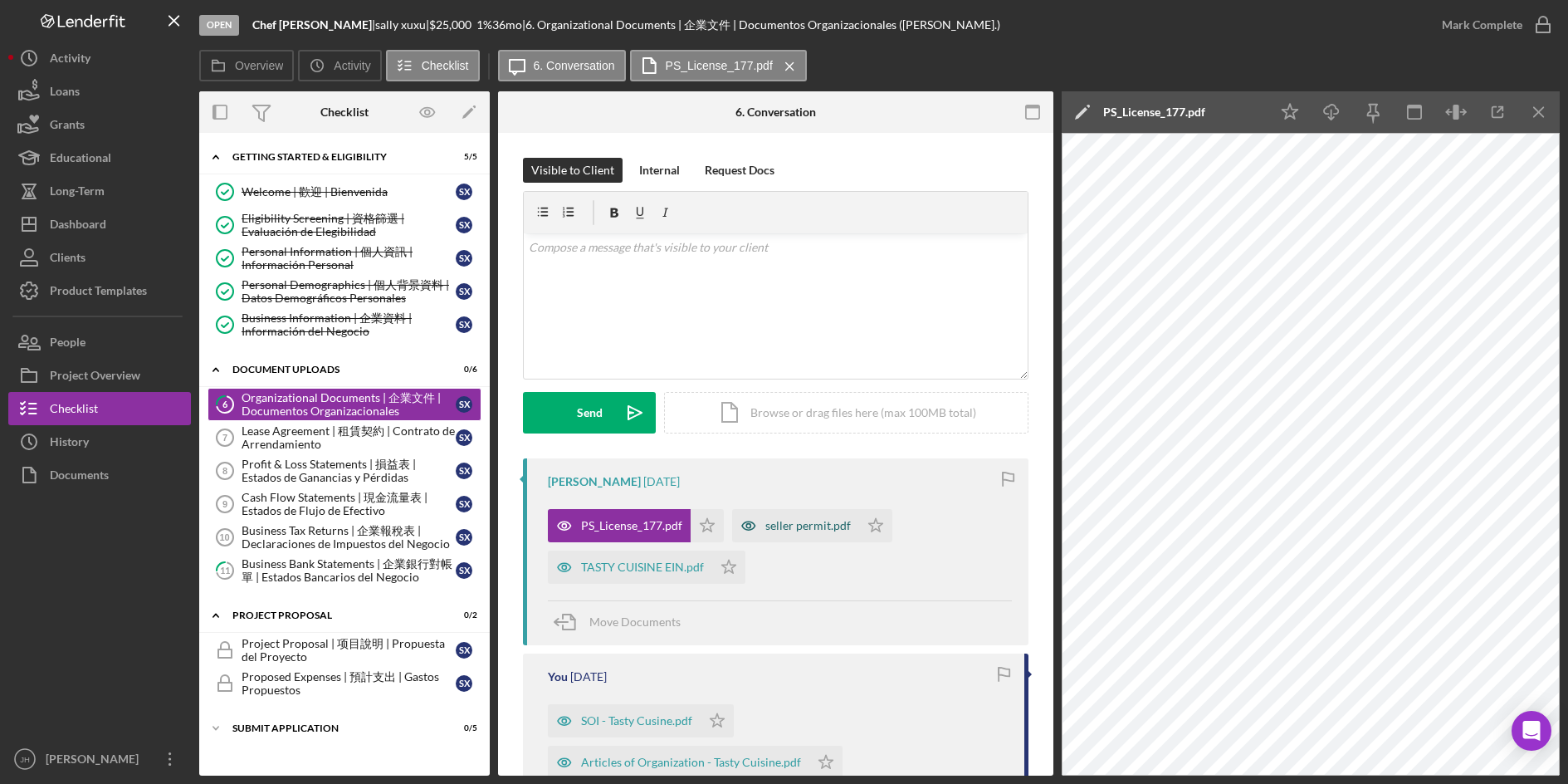
click at [750, 521] on icon "button" at bounding box center [748, 525] width 33 height 33
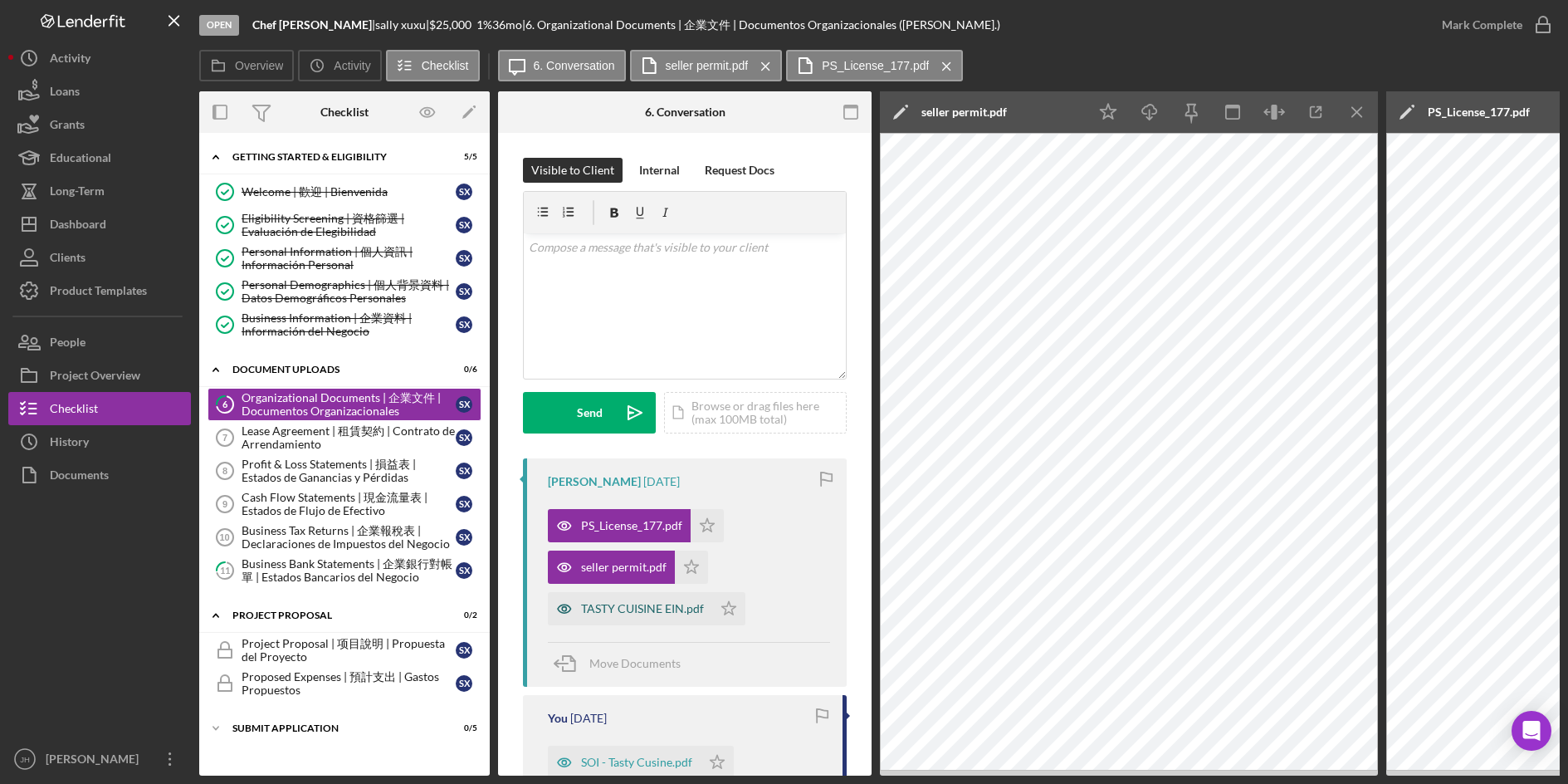
click at [628, 612] on div "TASTY CUISINE EIN.pdf" at bounding box center [642, 608] width 123 height 13
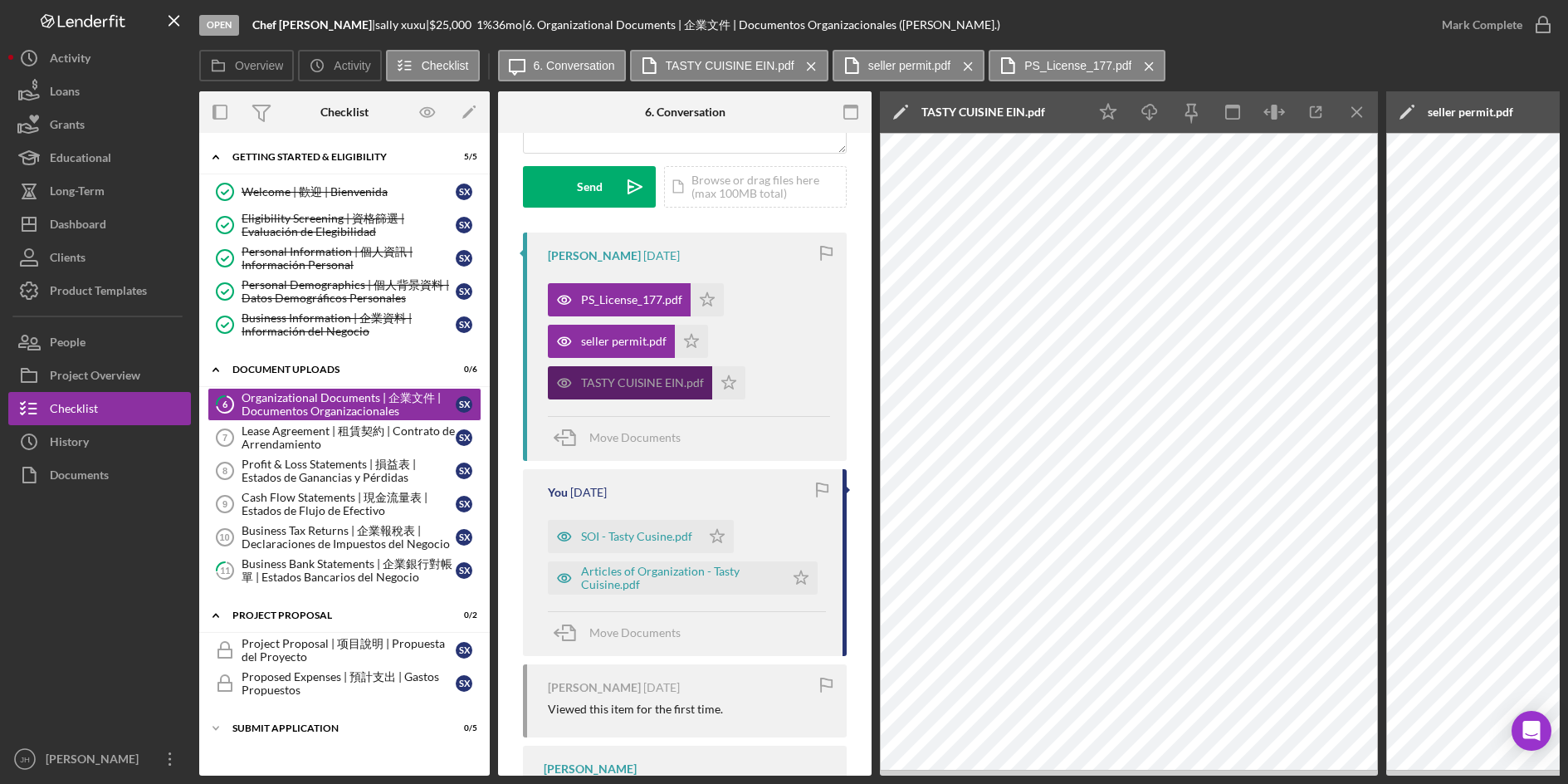
scroll to position [249, 0]
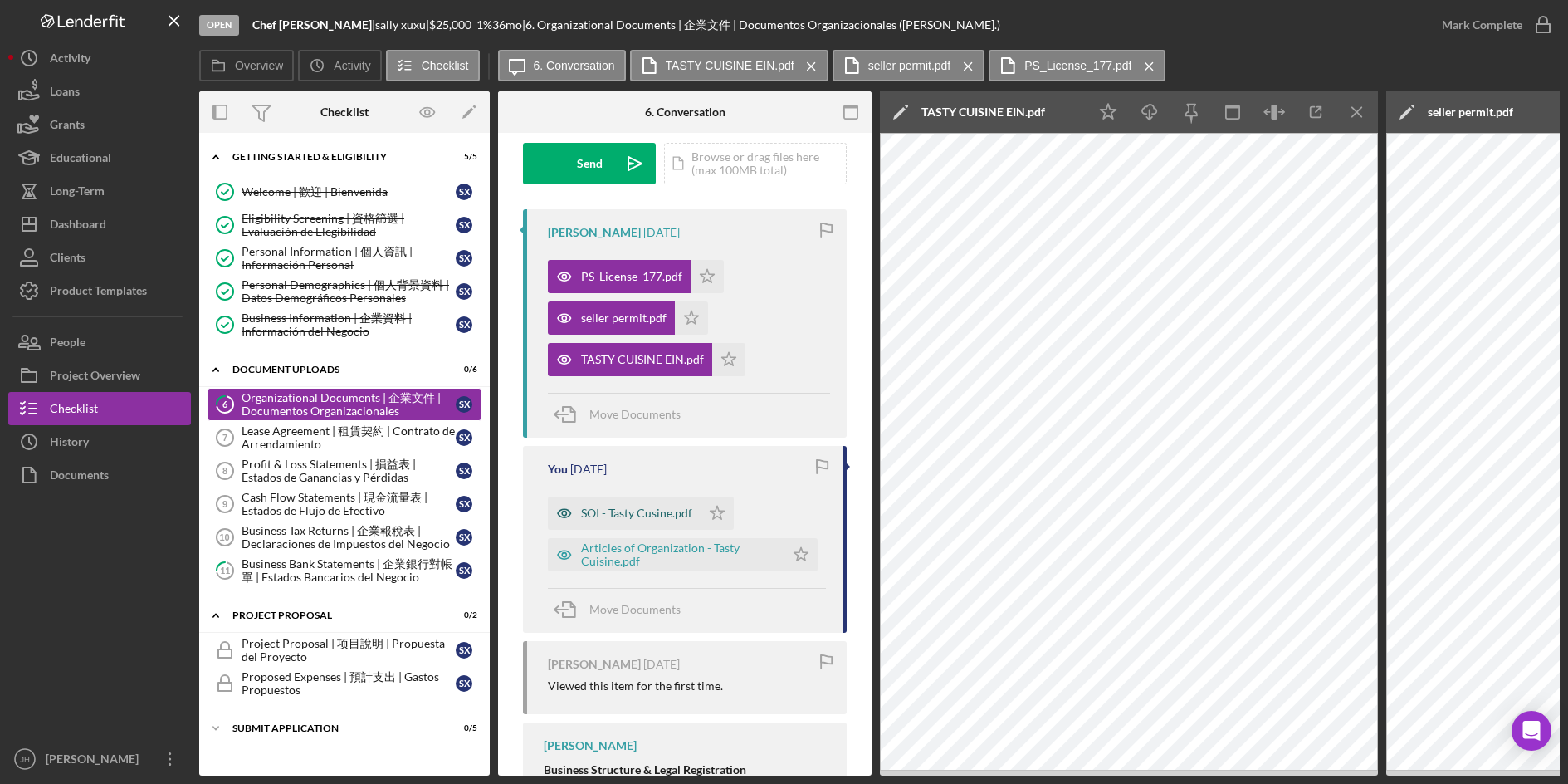
click at [628, 505] on div "SOI - Tasty Cusine.pdf" at bounding box center [625, 513] width 153 height 33
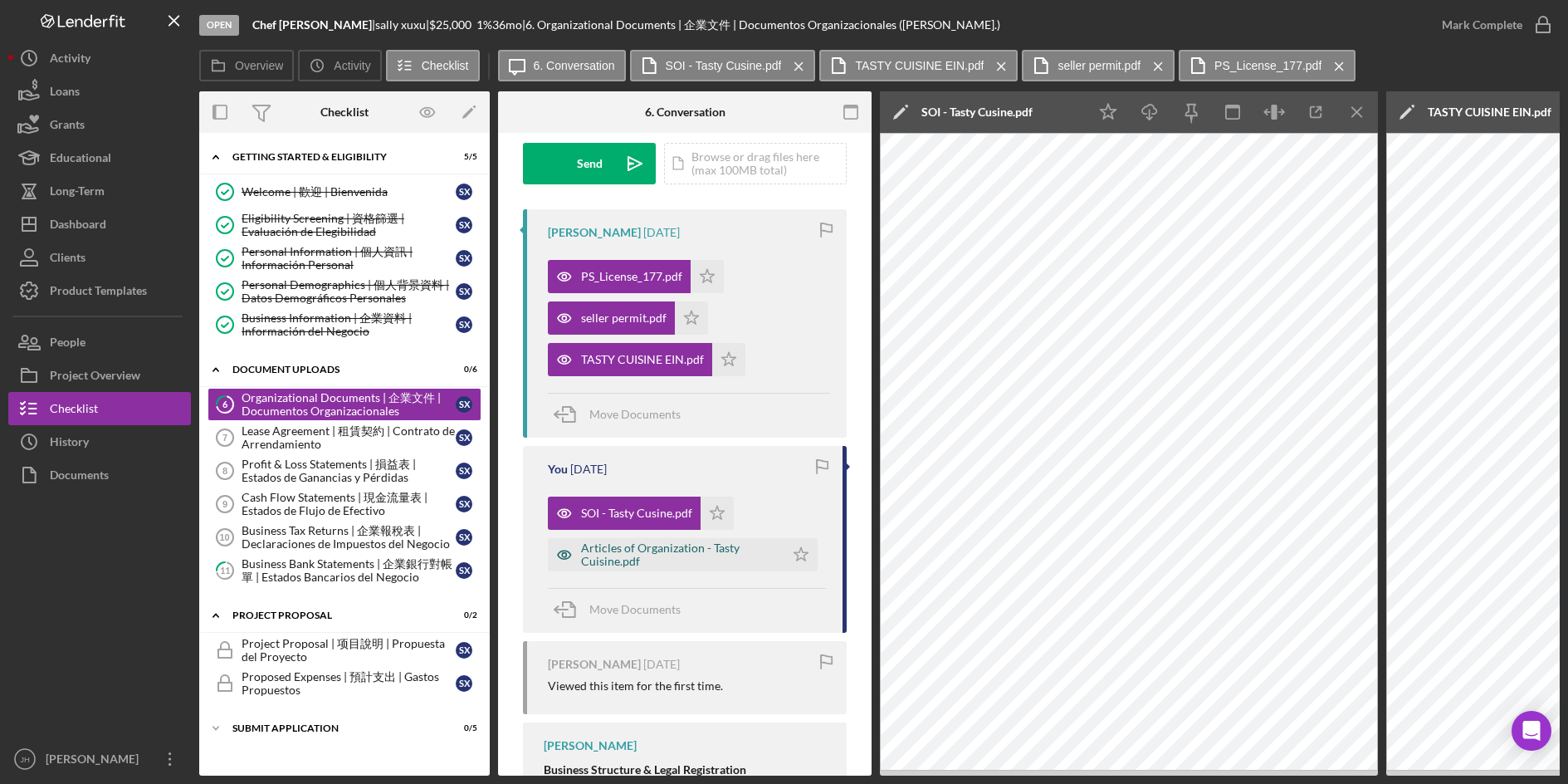
click at [641, 548] on div "Articles of Organization - Tasty Cuisine.pdf" at bounding box center [679, 555] width 195 height 27
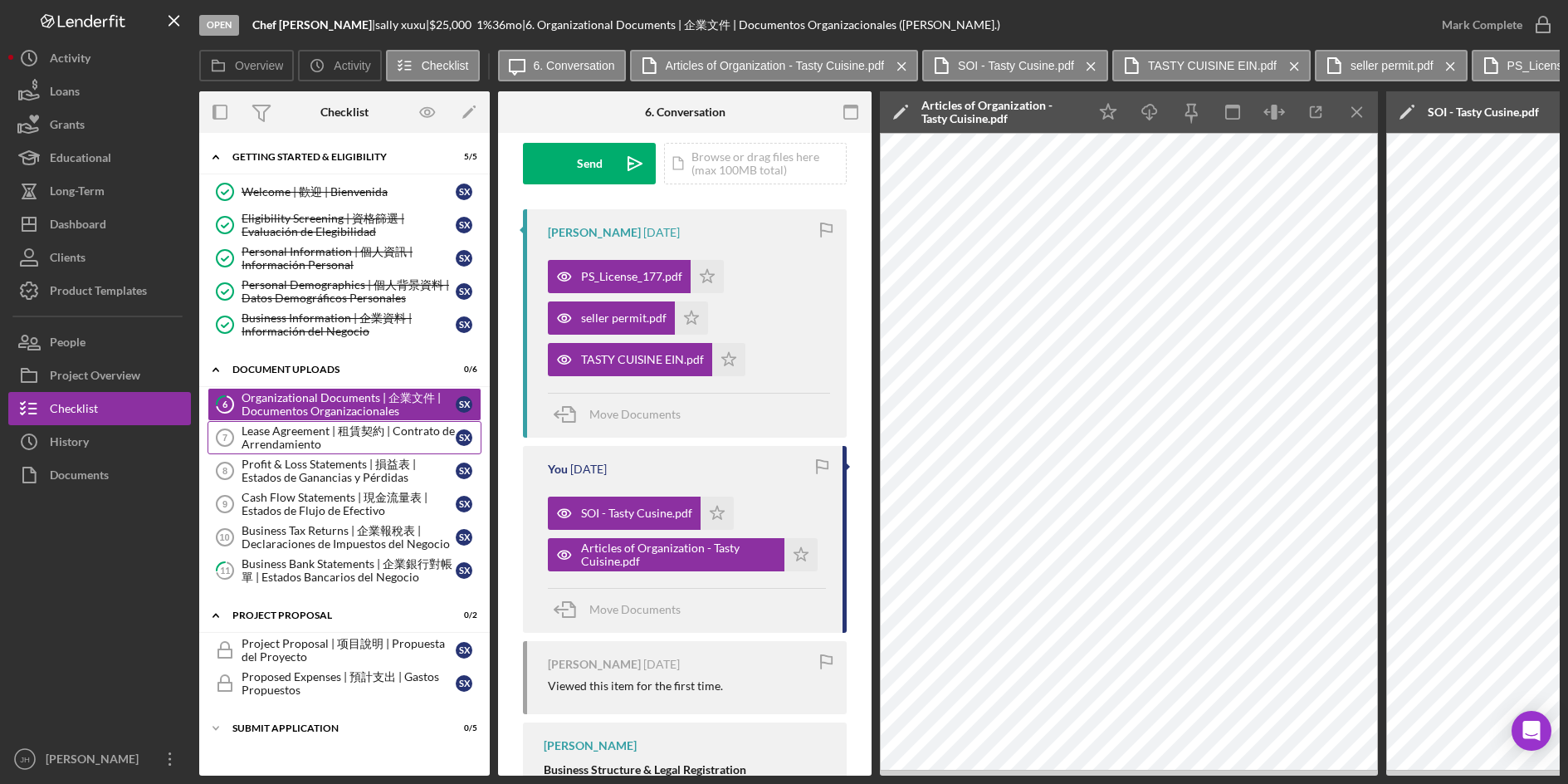
click at [334, 442] on div "Lease Agreement | 租賃契約 | Contrato de Arrendamiento" at bounding box center [348, 437] width 214 height 27
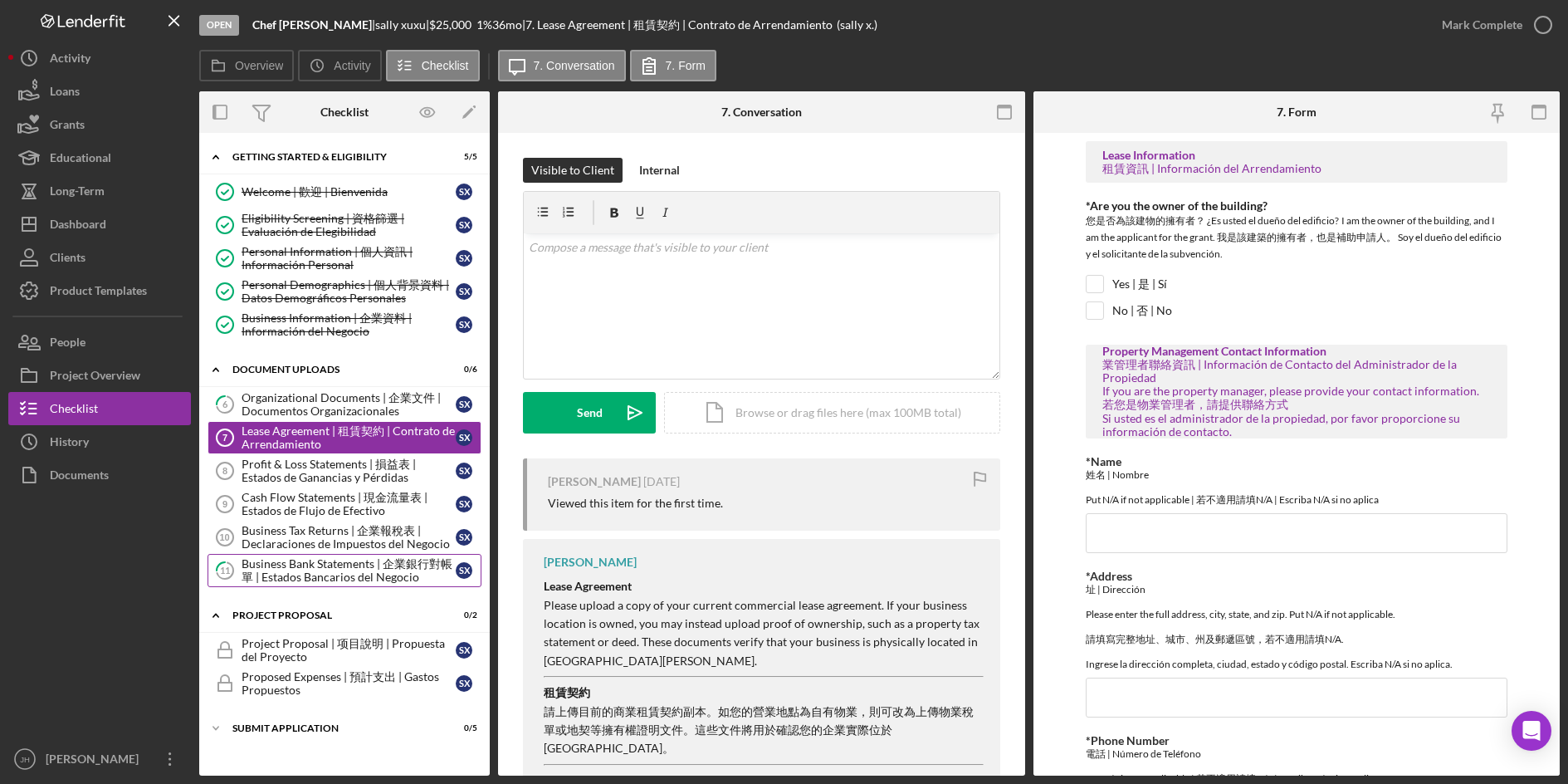
click at [363, 557] on div "Business Bank Statements | 企業銀行對帳單 | Estados Bancarios del Negocio" at bounding box center [348, 571] width 214 height 27
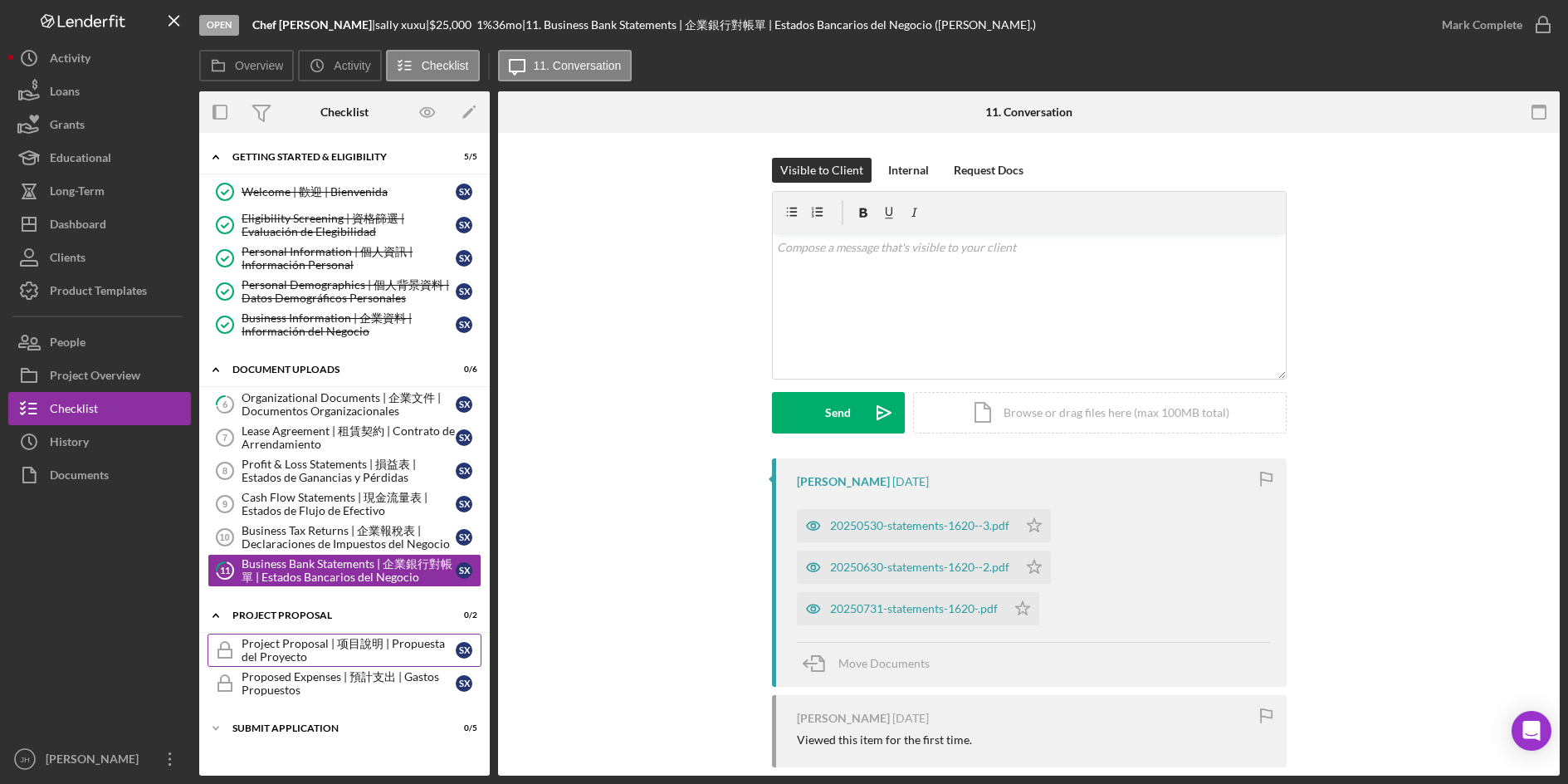
click at [349, 653] on div "Project Proposal | 项目說明 | Propuesta del Proyecto" at bounding box center [348, 651] width 214 height 27
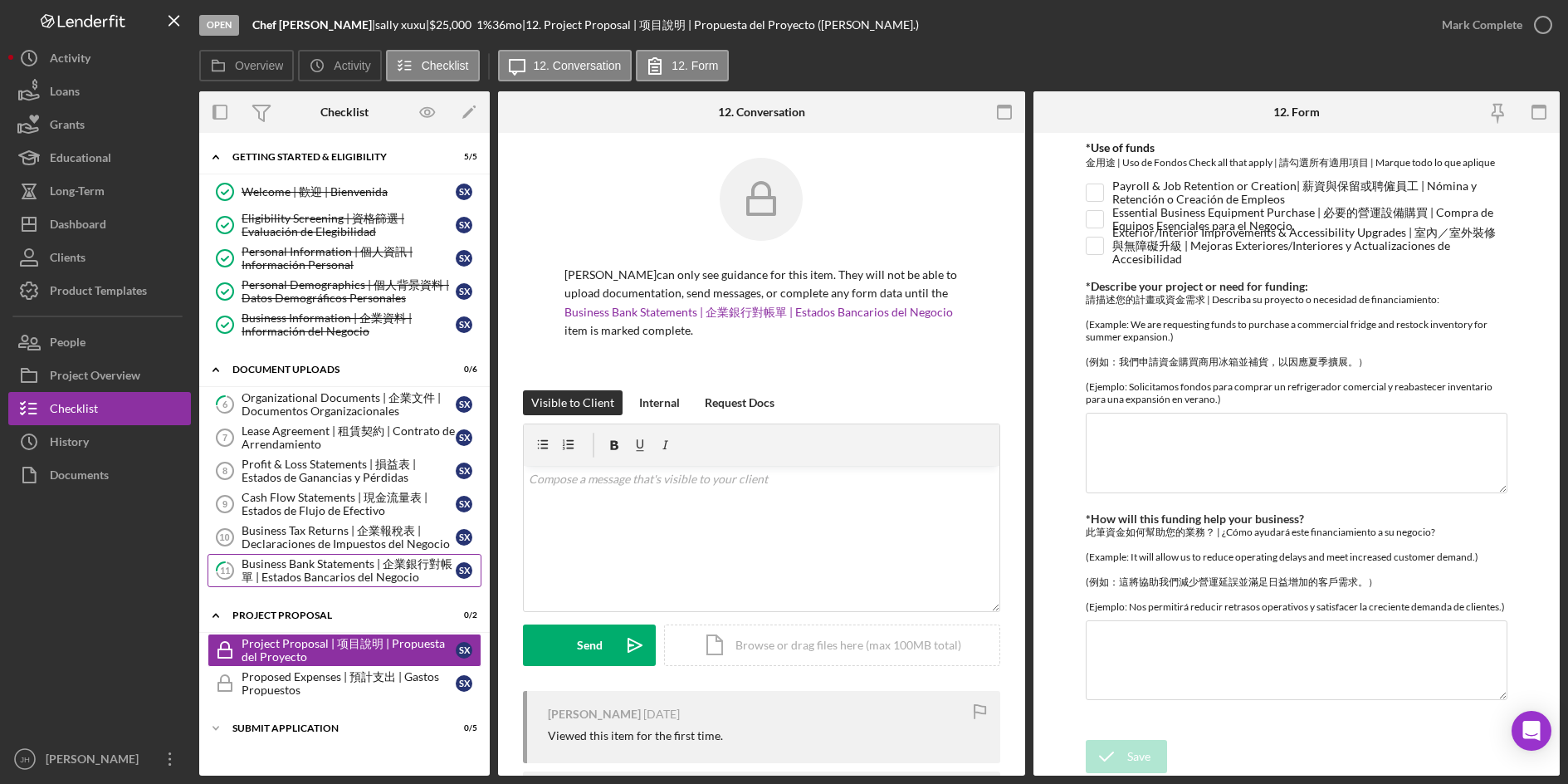
click at [375, 575] on div "Business Bank Statements | 企業銀行對帳單 | Estados Bancarios del Negocio" at bounding box center [348, 571] width 214 height 27
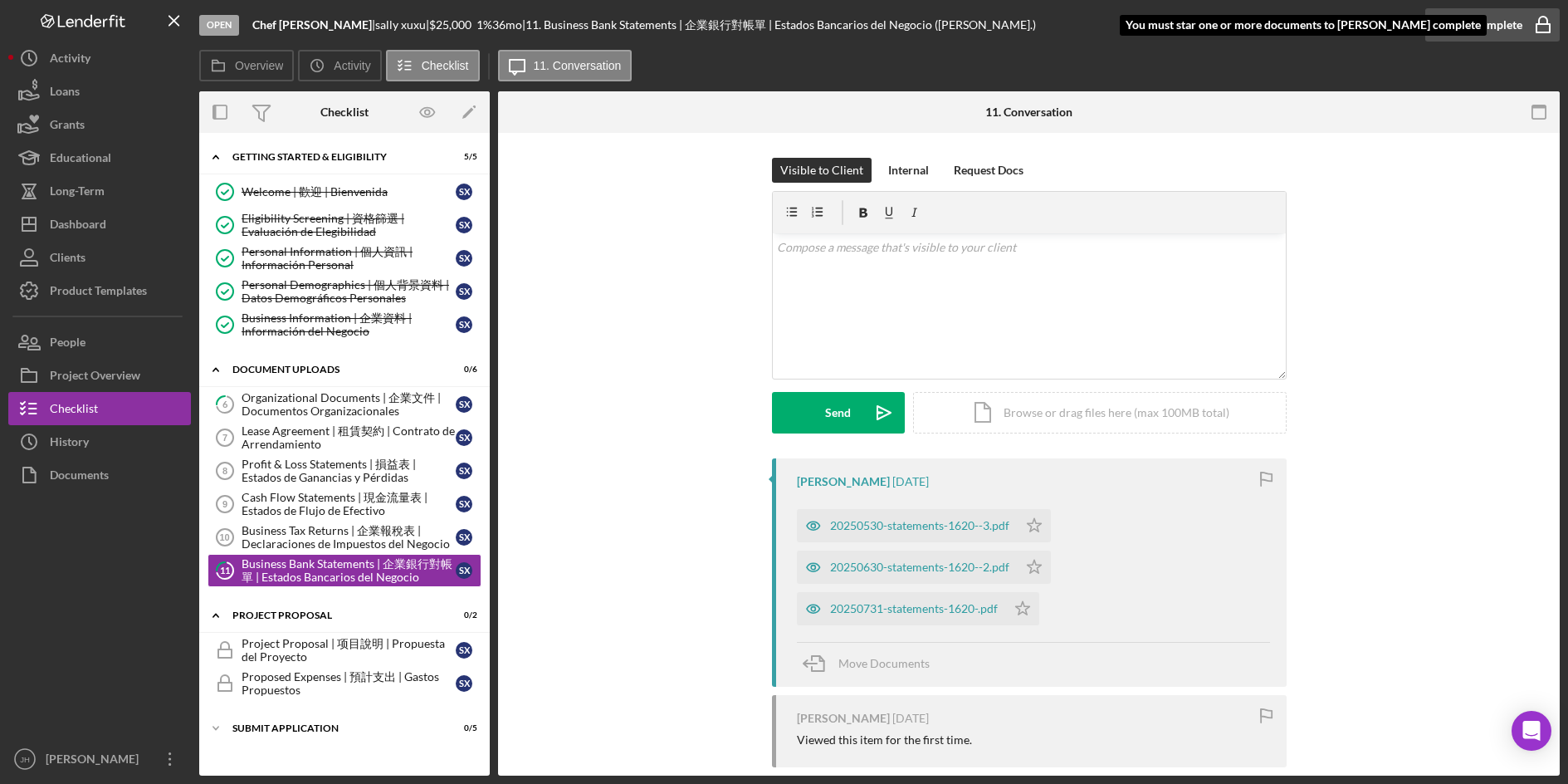
click at [1474, 24] on div "Mark Complete" at bounding box center [1482, 24] width 81 height 33
click at [1034, 524] on polygon "button" at bounding box center [1034, 524] width 14 height 13
click at [1034, 574] on icon "Icon/Star" at bounding box center [1033, 566] width 33 height 33
click at [1017, 606] on polygon "button" at bounding box center [1023, 607] width 14 height 13
click at [941, 530] on div "20250530-statements-1620--3.pdf" at bounding box center [919, 525] width 179 height 13
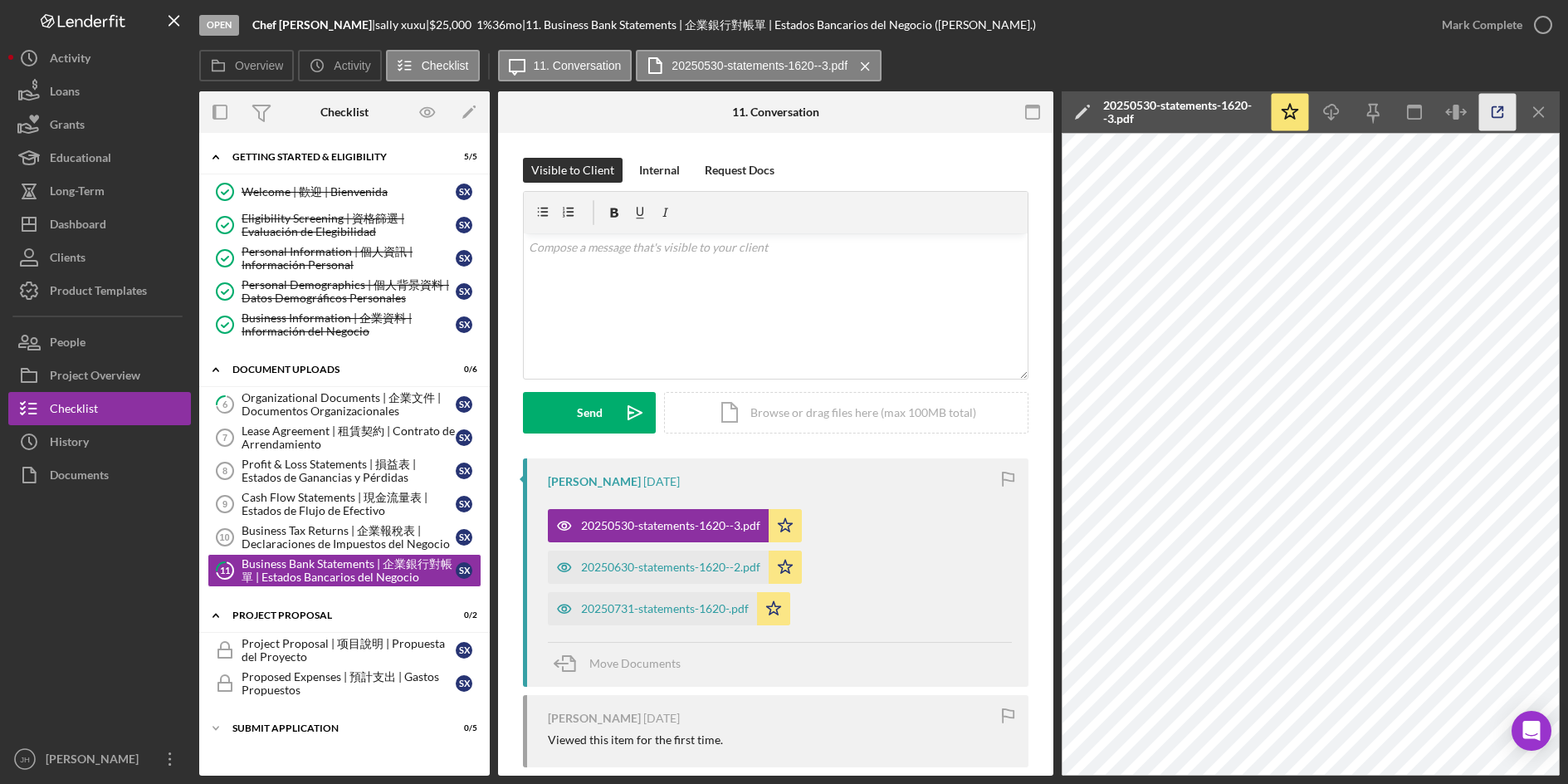
click at [1488, 110] on icon "button" at bounding box center [1498, 113] width 37 height 37
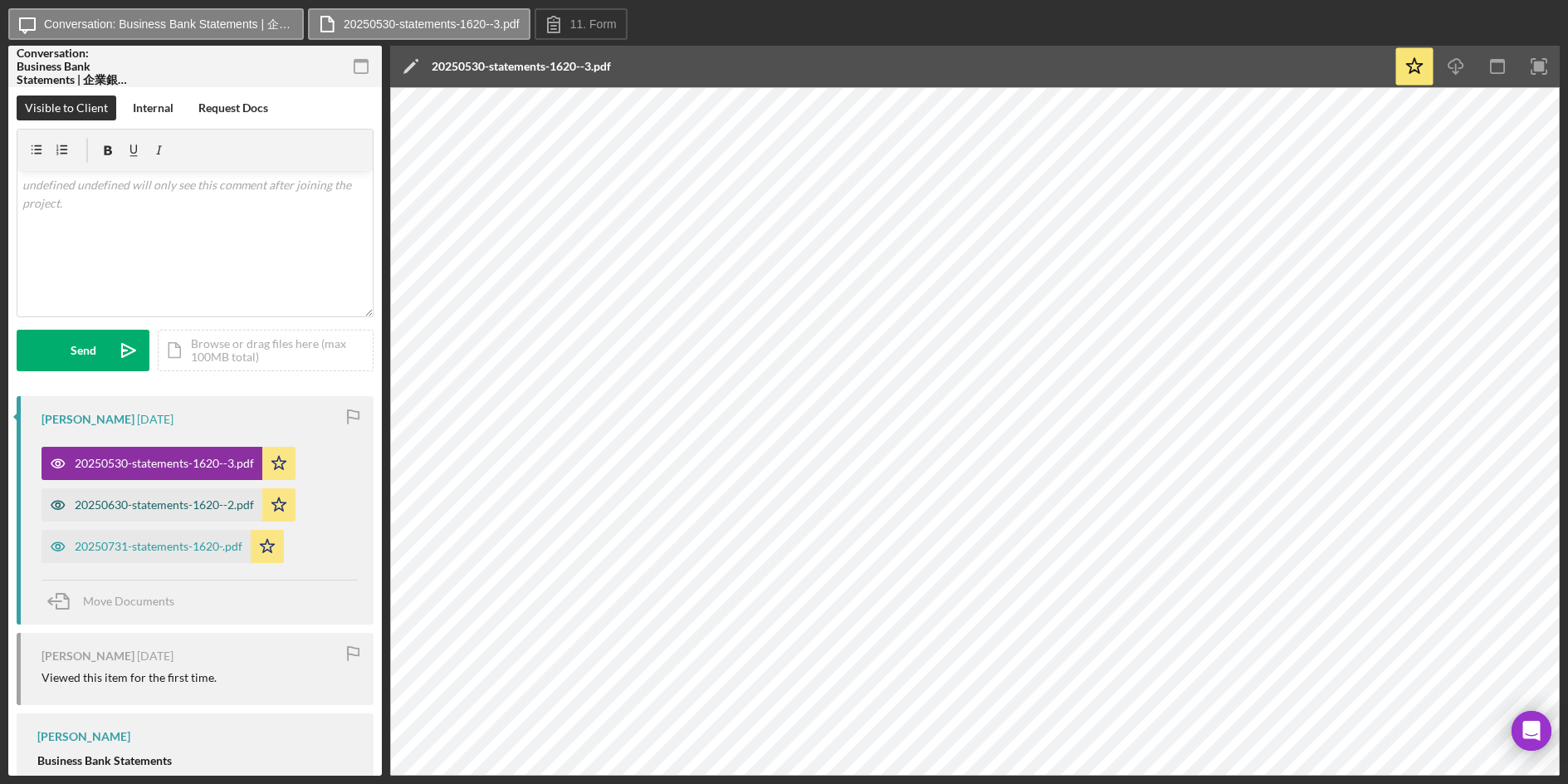
click at [163, 491] on div "20250630-statements-1620--2.pdf" at bounding box center [152, 504] width 221 height 33
